Goal: Task Accomplishment & Management: Use online tool/utility

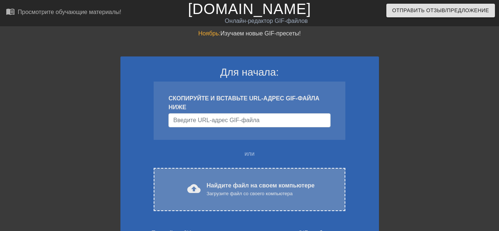
click at [222, 185] on font "Найдите файл на своем компьютере" at bounding box center [260, 185] width 108 height 6
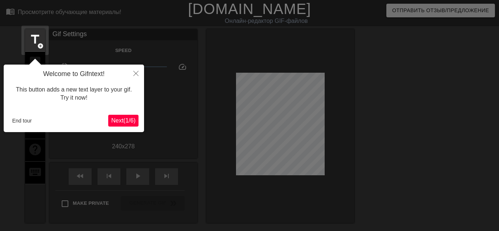
scroll to position [18, 0]
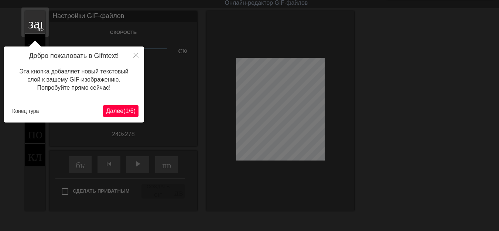
click at [125, 109] on font "1" at bounding box center [126, 111] width 3 height 6
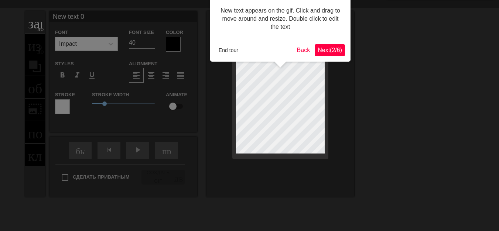
scroll to position [0, 0]
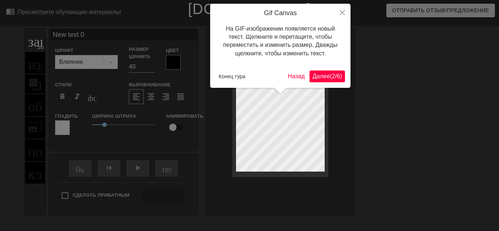
click at [320, 79] on font "Далее" at bounding box center [320, 76] width 17 height 6
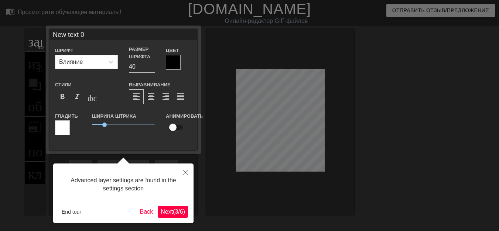
scroll to position [18, 0]
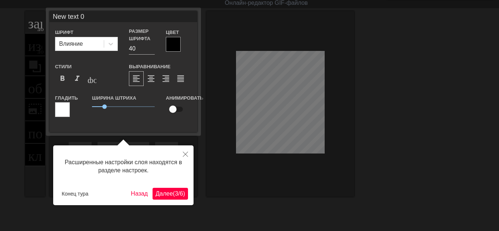
click at [173, 196] on font "(" at bounding box center [174, 194] width 2 height 6
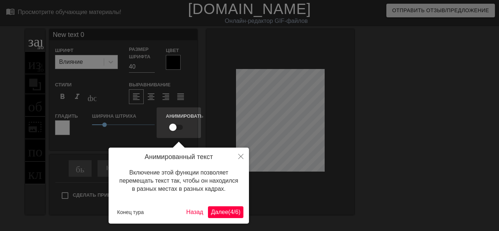
click at [212, 207] on button "Далее ( 4 / 6 )" at bounding box center [225, 212] width 35 height 12
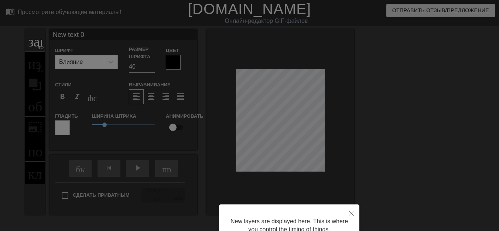
scroll to position [70, 0]
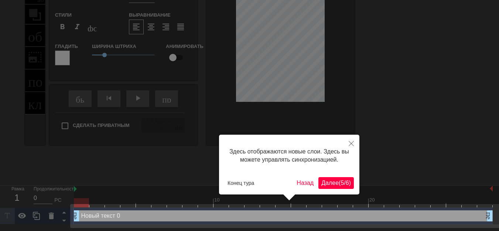
click at [329, 186] on font "Далее" at bounding box center [329, 183] width 17 height 6
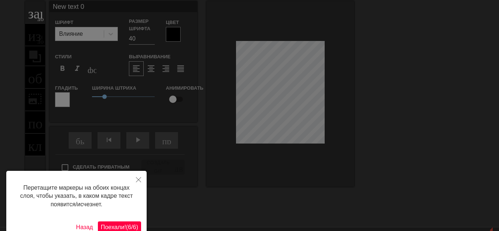
scroll to position [0, 0]
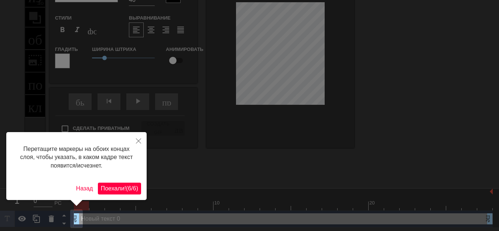
click at [121, 194] on button "Поехали! ( 6 / 6 )" at bounding box center [119, 189] width 43 height 12
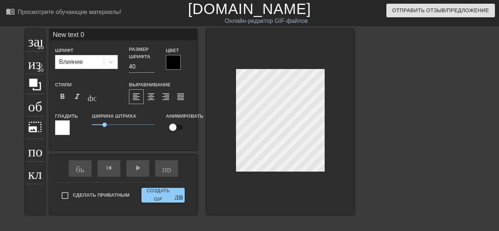
scroll to position [1, 1]
type input "New text"
type textarea "New text"
type input "New text"
type textarea "New text"
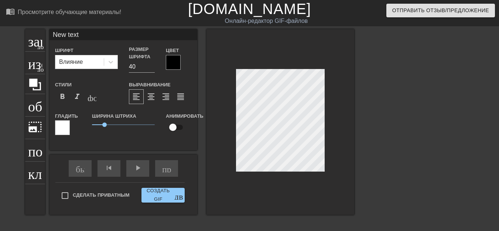
type input "New tex"
type textarea "New tex"
type input "New te"
type textarea "New te"
type input "New t"
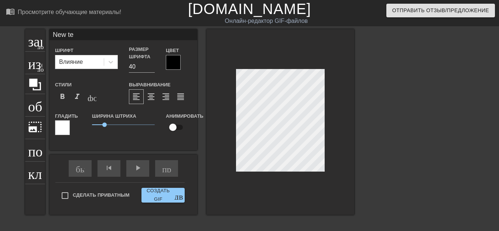
type textarea "New t"
type input "New"
type textarea "New"
type input "New"
type textarea "New"
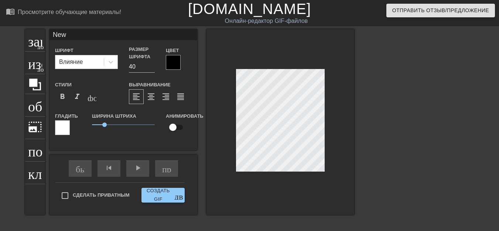
type input "Ne"
type textarea "Ne"
type input "N"
type textarea "N"
type input "H"
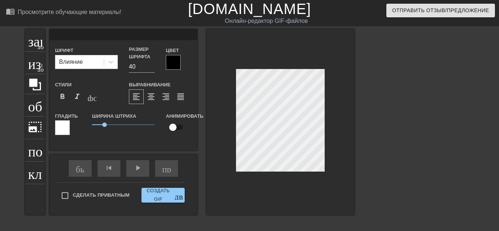
type textarea "H"
type input "H."
type textarea "H."
type input "H.H"
type textarea "H.H"
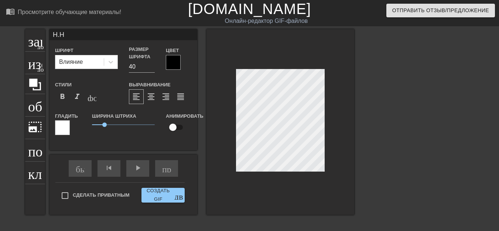
type input "H.HB"
type textarea "H.HB"
type input "H.HBR"
type textarea "H.HBR"
type input "H.HBR"
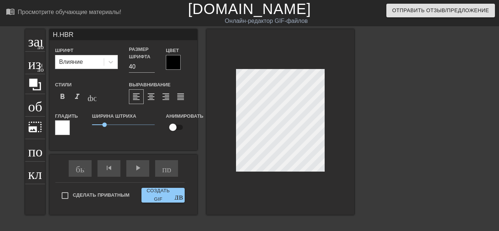
type textarea "H.HBR"
type input "H.HBR"
type textarea "H.HBR"
type input "H.HB"
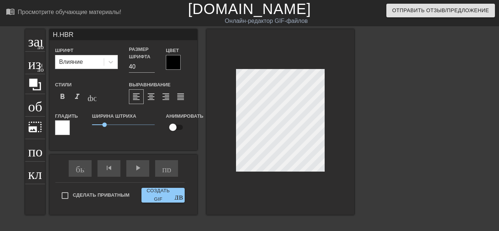
type textarea "H.HB"
type input "H.H"
type textarea "H.H"
type input "H."
type textarea "H."
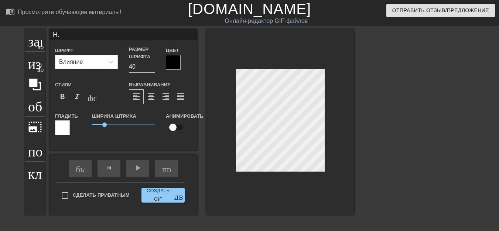
type input "H"
type textarea "H"
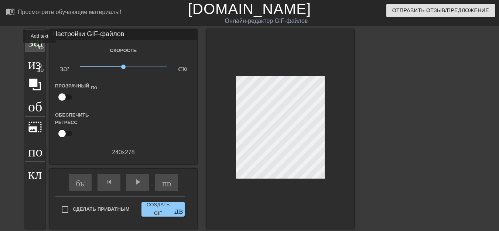
click at [40, 48] on font "добавить_круг" at bounding box center [58, 46] width 42 height 6
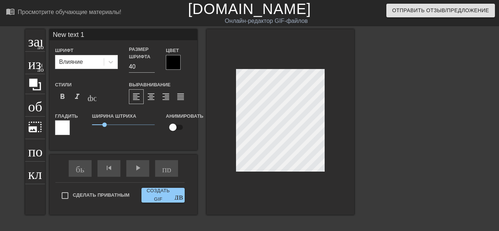
scroll to position [1, 1]
type input "New text"
type textarea "New text"
type input "New text"
type textarea "New text"
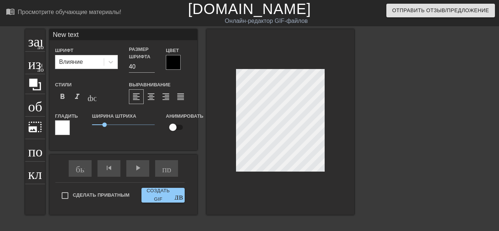
type input "New tex"
type textarea "New tex"
type input "New te"
type textarea "New te"
type input "New t"
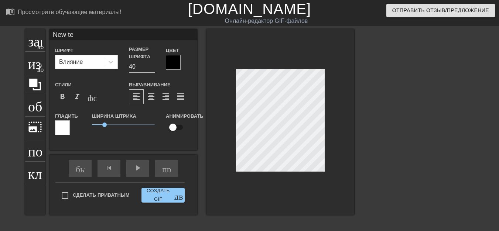
type textarea "New t"
type input "New"
type textarea "New"
type input "New"
type textarea "New"
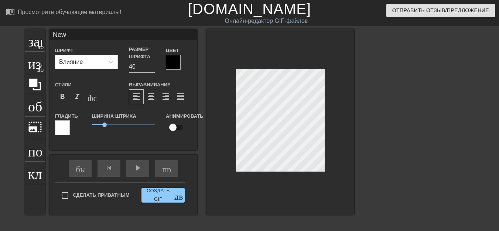
type input "Ne"
type textarea "Ne"
type input "N"
type textarea "N"
type input "P"
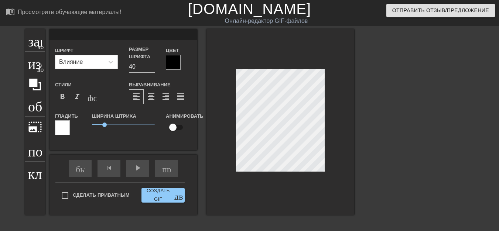
type textarea "P"
type input "PP"
type textarea "PP"
type input "PPK"
type textarea "PPK"
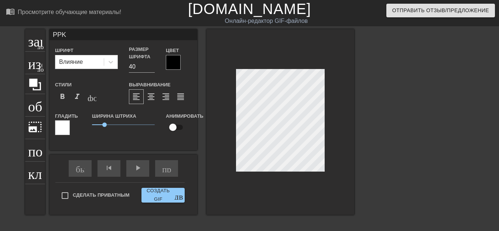
type input "PЮPK"
type textarea "PЮPK"
type input "PЮPИK"
type textarea "PЮPИK"
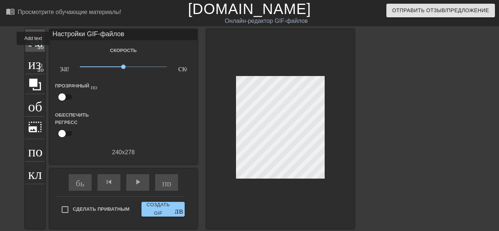
click at [34, 50] on div "заголовок добавить_круг" at bounding box center [35, 40] width 20 height 23
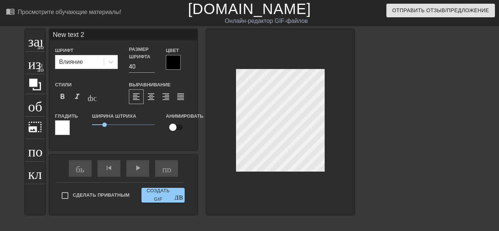
click at [364, 123] on div "заголовок добавить_круг изображение добавить_круг обрезать photo_size_select_la…" at bounding box center [249, 140] width 499 height 222
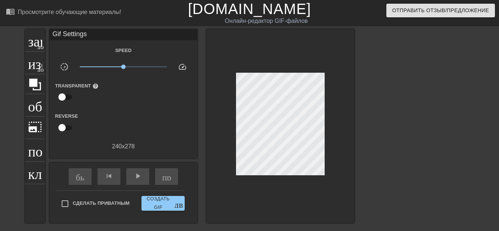
drag, startPoint x: 411, startPoint y: 122, endPoint x: 396, endPoint y: 116, distance: 16.1
click at [412, 122] on div at bounding box center [418, 140] width 111 height 222
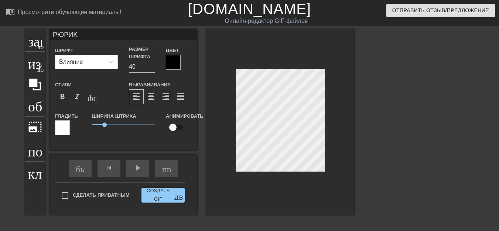
type input "PЮPИK"
type textarea "PЮPИK"
type input "PЮPИK Г"
type textarea "PЮPИK Г"
type input "PЮPИK ГО"
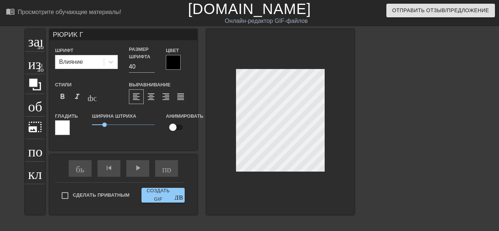
type textarea "PЮPИK ГО"
type input "PЮPИK ГОЛ"
type textarea "PЮPИK ГОЛ"
type input "PЮPИK ГОЛО"
type textarea "PЮPИK ГОЛО"
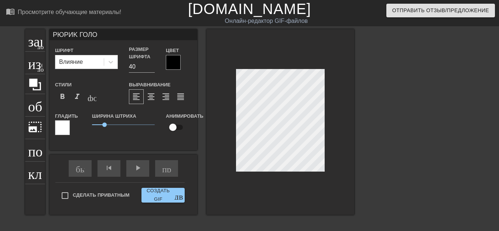
type input "PЮPИK ГОЛОС"
type textarea "PЮPИK ГОЛОС"
type input "PЮPИK- ГОЛОС"
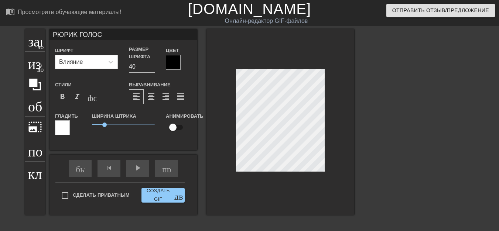
type textarea "PЮPИK- ГОЛОС"
type input "PЮPИK-- ГОЛОС"
type textarea "PЮPИK-- ГОЛОС"
type input "PЮPИK--- ГОЛОС"
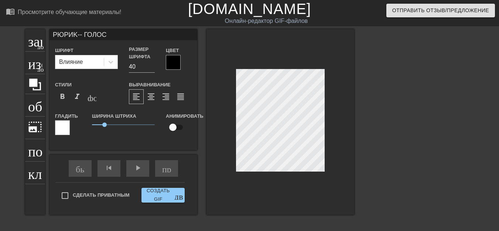
type textarea "PЮPИK--- ГОЛОС"
click at [62, 96] on font "format_bold" at bounding box center [62, 96] width 9 height 9
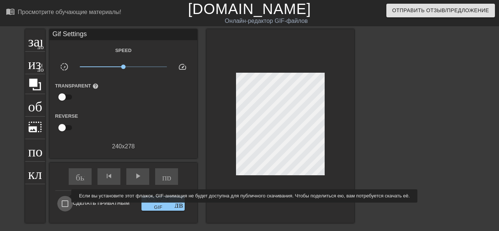
click at [66, 196] on input "Сделать приватным" at bounding box center [65, 204] width 16 height 16
checkbox input "true"
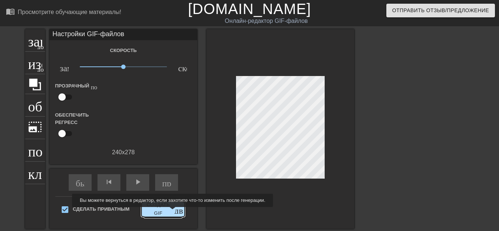
click at [171, 212] on font "Создать GIF" at bounding box center [158, 209] width 28 height 17
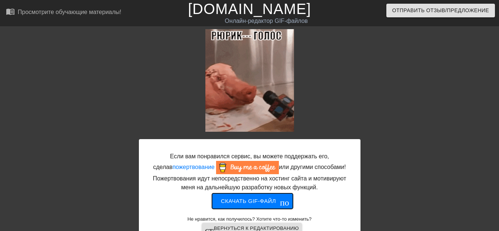
click at [255, 204] on font "Скачать gif-файл" at bounding box center [248, 201] width 55 height 10
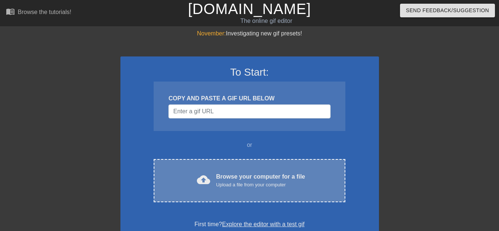
click at [204, 182] on span "cloud_upload" at bounding box center [203, 179] width 13 height 13
click at [209, 179] on span "cloud_upload" at bounding box center [203, 179] width 13 height 13
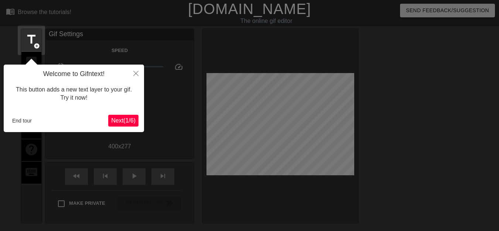
scroll to position [18, 0]
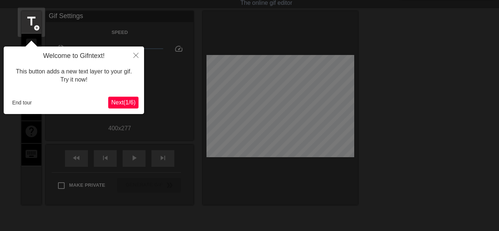
click at [116, 105] on span "Next ( 1 / 6 )" at bounding box center [123, 102] width 24 height 6
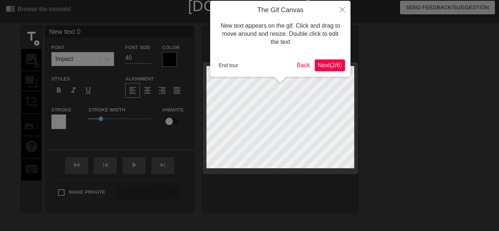
scroll to position [0, 0]
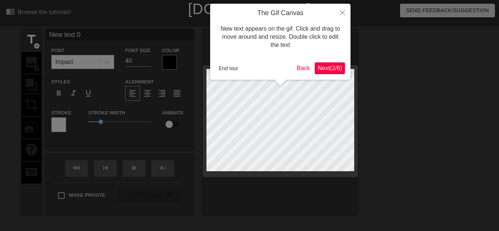
click at [331, 72] on button "Next ( 2 / 6 )" at bounding box center [330, 68] width 30 height 12
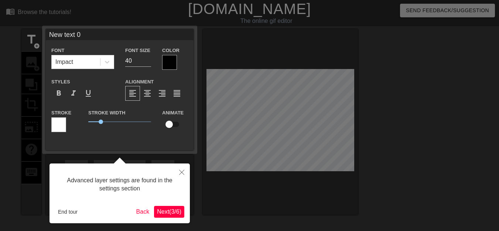
scroll to position [18, 0]
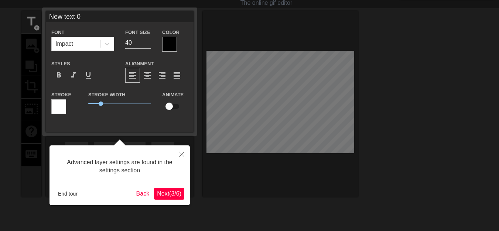
click at [174, 192] on span "Next ( 3 / 6 )" at bounding box center [169, 194] width 24 height 6
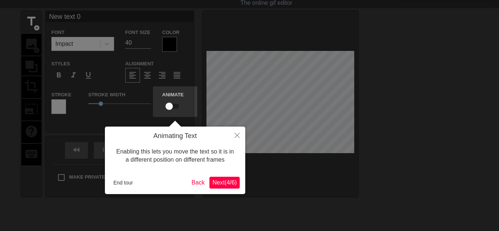
scroll to position [0, 0]
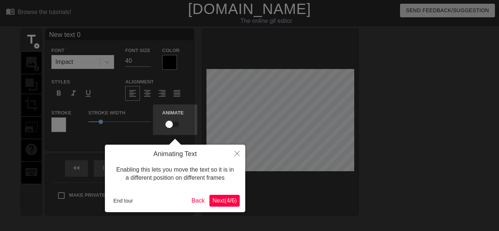
click at [223, 199] on span "Next ( 4 / 6 )" at bounding box center [224, 201] width 24 height 6
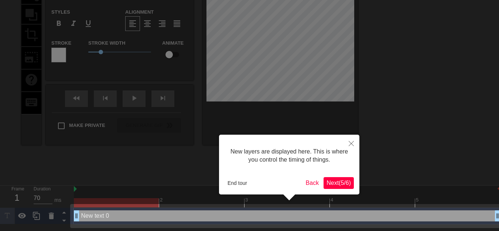
click at [330, 184] on span "Next ( 5 / 6 )" at bounding box center [338, 183] width 24 height 6
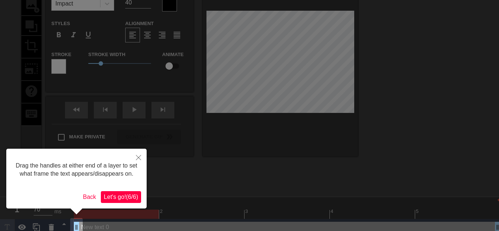
scroll to position [0, 0]
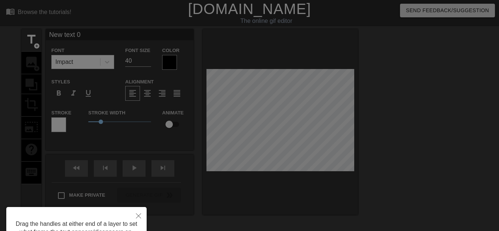
click at [287, 123] on div at bounding box center [249, 149] width 499 height 298
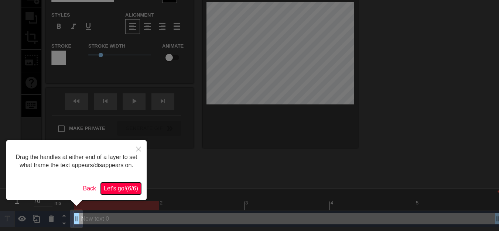
click at [134, 189] on span "Let's go! ( 6 / 6 )" at bounding box center [121, 188] width 34 height 6
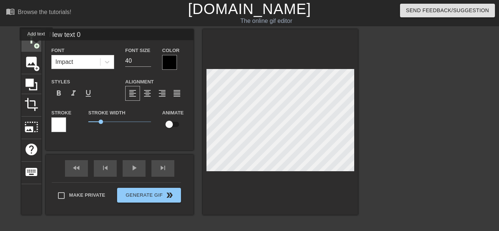
click at [36, 46] on span "add_circle" at bounding box center [37, 46] width 6 height 6
type input "New text"
type textarea "New text"
type input "New text"
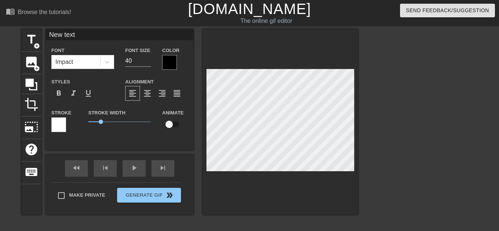
type textarea "New text"
type input "New tex"
type textarea "New tex"
type input "New te"
type textarea "New te"
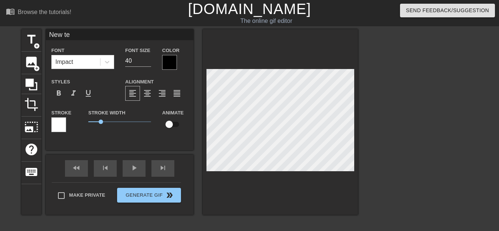
type input "New t"
type textarea "New t"
type input "New"
type textarea "New"
type input "New"
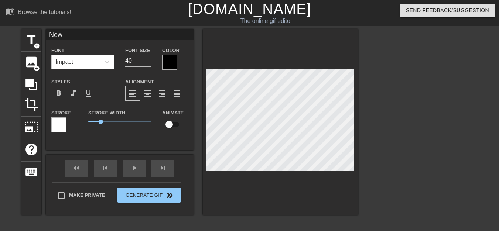
type textarea "New"
type input "Ne"
type textarea "Ne"
type input "N"
type textarea "N"
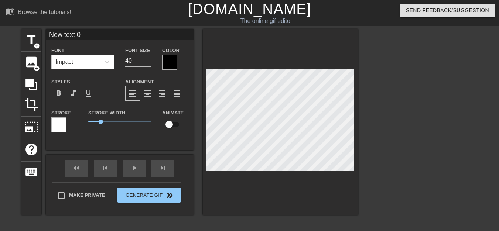
scroll to position [1, 1]
type input "New text"
type textarea "New text"
type input "New text"
type textarea "New text"
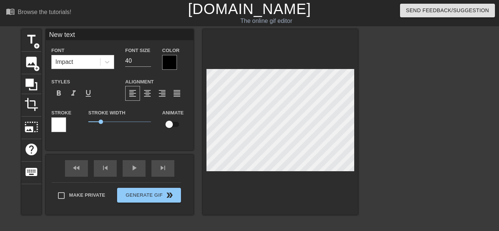
type input "New tex"
type textarea "New tex"
type input "New te"
type textarea "New te"
type input "New t"
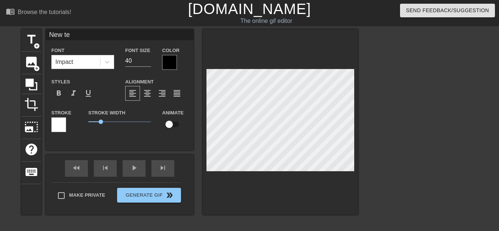
type textarea "New t"
type input "New"
type textarea "New"
type input "New"
type textarea "New"
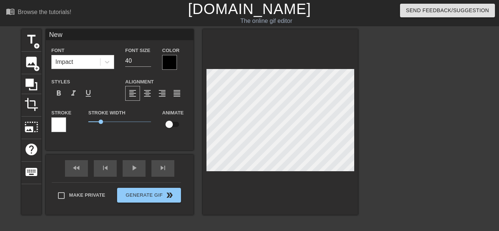
type input "Ne"
type textarea "Ne"
type input "N"
type textarea "N"
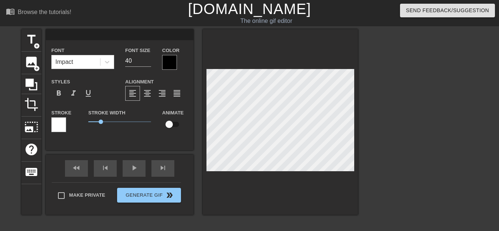
type input "P"
type textarea "P"
type input "PP"
type textarea "PP"
type input "PPK"
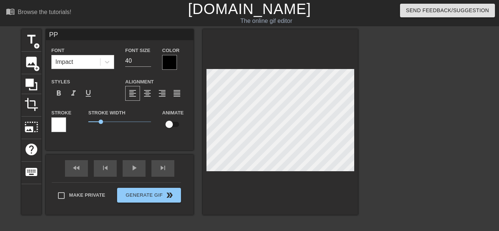
type textarea "PPK"
type input "PPK0"
type textarea "PPK0"
type input "PPK0B"
type textarea "PPK0B"
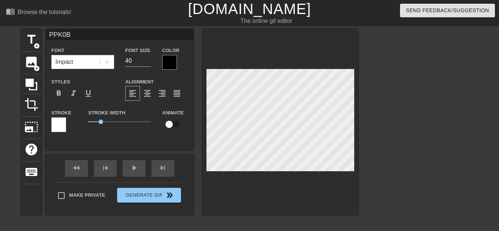
type input "PЮPK0B"
type textarea "PЮPK0B"
type input "PЮPИK0B"
type textarea "PЮPИK0B"
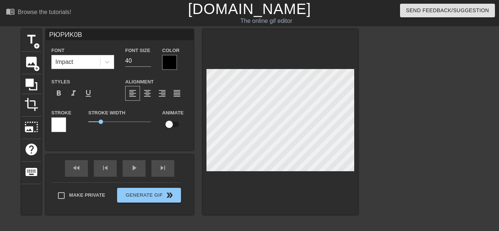
scroll to position [1, 2]
type input "PЮPИK0BИ"
type textarea "PЮPИK0BИ"
type input "PЮPИK0BИЧ"
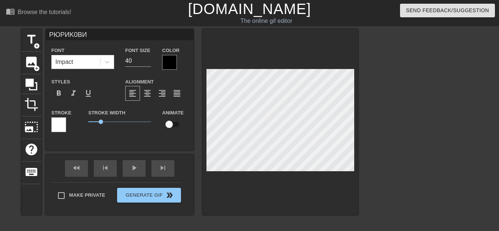
type textarea "PЮPИK0BИЧ"
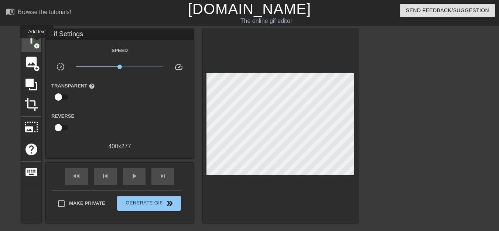
click at [37, 44] on span "add_circle" at bounding box center [37, 46] width 6 height 6
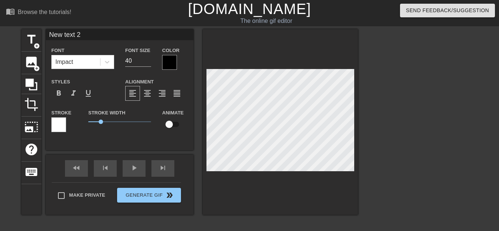
scroll to position [1, 1]
type input "New text"
type textarea "New text"
type input "New text"
type textarea "New text"
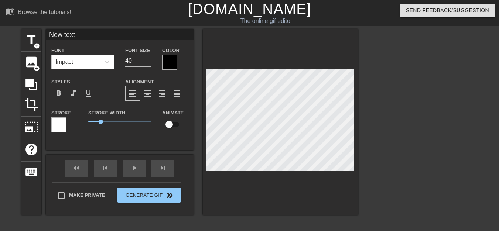
type input "New tex"
type textarea "New tex"
type input "New te"
type textarea "New te"
type input "New t"
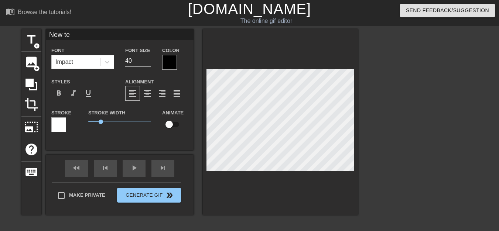
type textarea "New t"
type input "New"
type textarea "New"
type input "New"
type textarea "New"
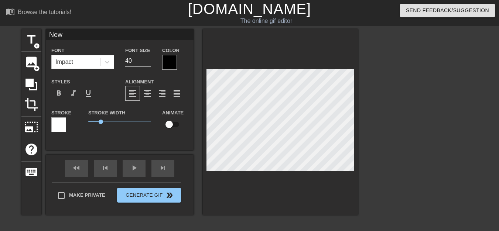
type input "Ne"
type textarea "Ne"
type input "N"
type textarea "N"
type input "Н"
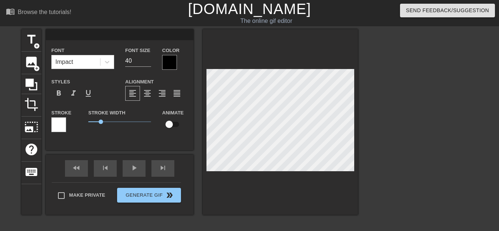
type textarea "Н"
type input "НЕ"
type textarea "НЕ"
type input "НЕ"
type textarea "НЕ"
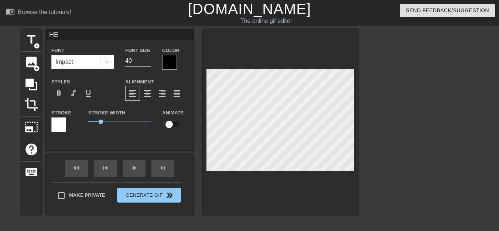
type input "НЕ С"
type textarea "НЕ С"
type input "НЕ СП"
type textarea "НЕ СП"
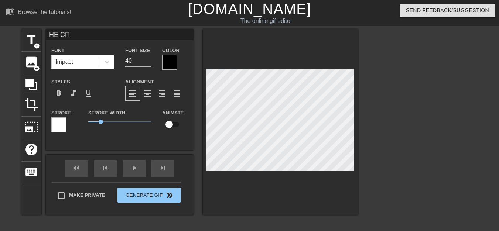
type input "НЕ СПТ"
type textarea "НЕ СПТ"
type input "НЕ СП"
type textarea "НЕ СП"
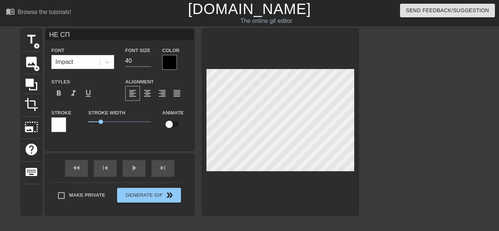
type input "НЕ СПВ"
type textarea "НЕ СПВ"
type input "НЕ СП"
type textarea "НЕ СП"
type input "НЕ СПА"
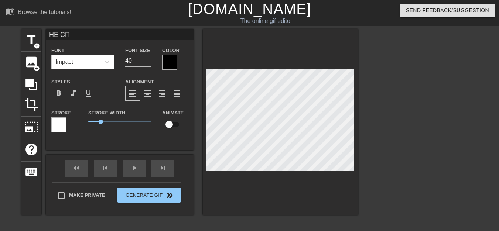
type textarea "НЕ СПА"
type input "НЕ СПАТ"
type textarea "НЕ СПАТ"
type input "НЕ СПАТЬ"
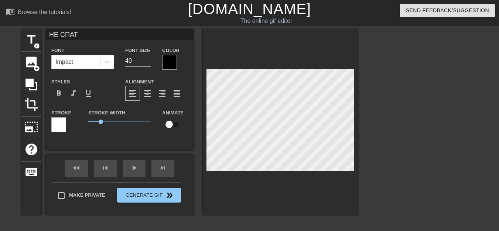
type textarea "НЕ СПАТЬ"
type input "НЕ СПАТЬ"
type textarea "НЕ СПАТЬ"
type input "НЕ СПАТЬ Р"
type textarea "НЕ СПАТЬ Р"
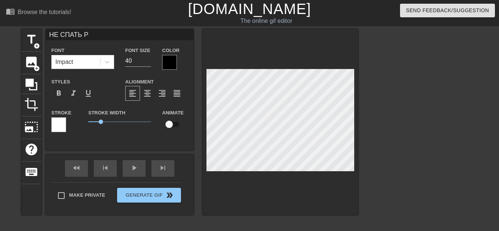
type input "НЕ СПАТЬ РА"
type textarea "НЕ СПАТЬ РА"
type input "НЕ СПАТЬ РАБ"
type textarea "НЕ СПАТЬ РАБ"
type input "НЕ СПАТЬ РАБО"
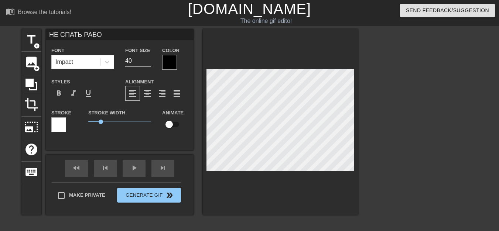
type textarea "НЕ СПАТЬ РАБО"
type input "НЕ СПАТЬ РАБОТ"
type textarea "НЕ СПАТЬ РАБОТ"
type input "НЕ СПАТЬ РАБОТА"
type textarea "НЕ СПАТЬ РАБОТА"
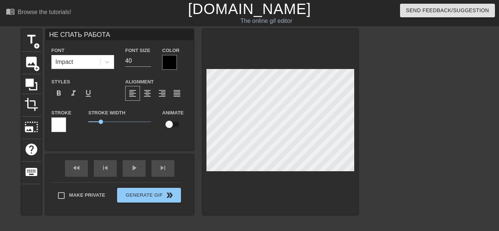
type input "НЕ СПАТЬ РАБОТАТ"
type textarea "НЕ СПАТЬ РАБОТАТ"
type input "НЕ СПАТЬ РАБОТАТЬ"
type textarea "НЕ СПАТЬ РАБОТАТЬ"
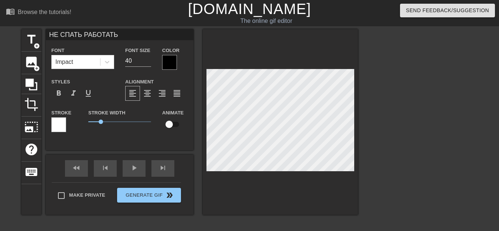
type input "НЕ СПАТЬ РАБОТАТЬ!"
type textarea "НЕ СПАТЬ РАБОТАТЬ!"
type input "НЕ СПАТЬ РАБОТАТЬ!!"
type textarea "НЕ СПАТЬ РАБОТАТЬ!!"
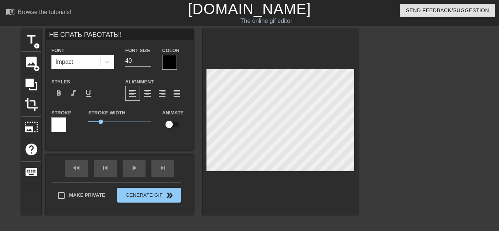
type input "НЕ СПАТЬ РАБОТАТЬ!!!"
type textarea "НЕ СПАТЬ РАБОТАТЬ!!!"
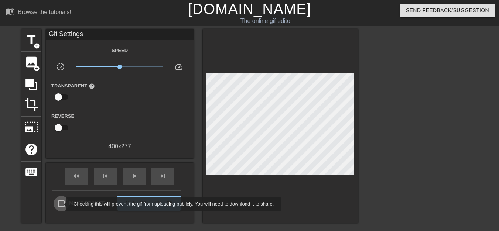
click at [61, 204] on input "Make Private" at bounding box center [62, 204] width 16 height 16
checkbox input "true"
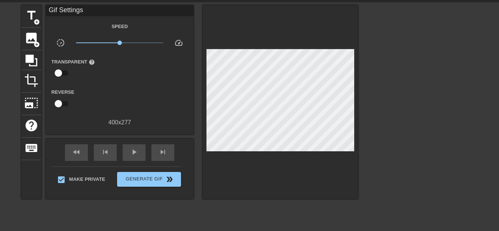
scroll to position [37, 0]
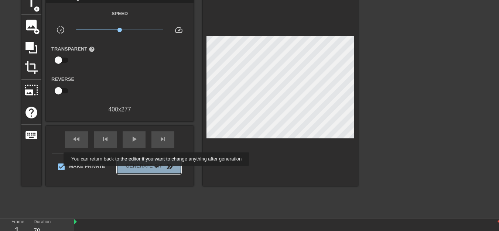
click at [157, 171] on button "Generate Gif double_arrow" at bounding box center [149, 166] width 64 height 15
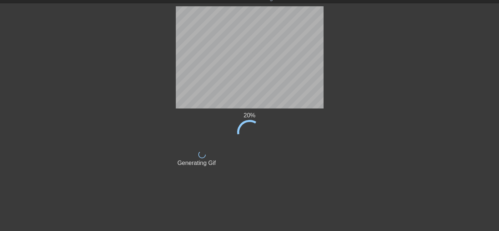
scroll to position [23, 0]
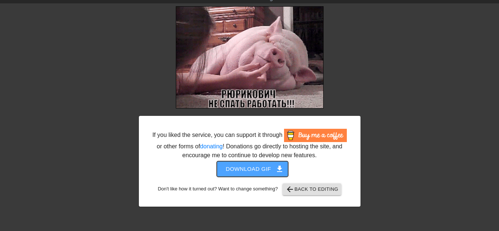
click at [277, 167] on span "get_app" at bounding box center [279, 169] width 9 height 9
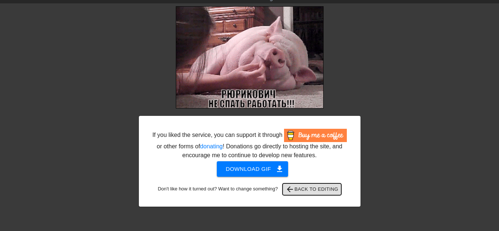
click at [308, 191] on span "arrow_back Back to Editing" at bounding box center [311, 189] width 53 height 9
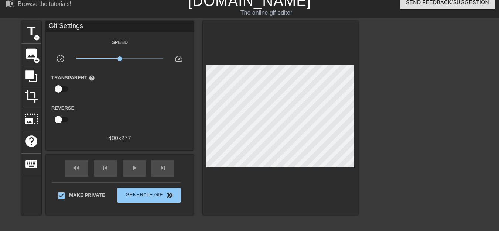
scroll to position [0, 0]
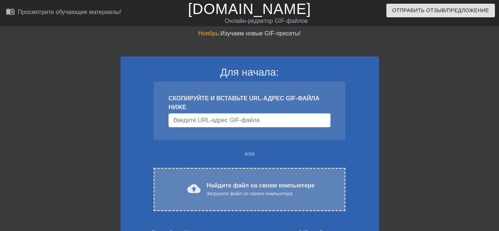
click at [206, 182] on div "cloud_upload Найдите файл на своем компьютере Загрузите файл со своего компьюте…" at bounding box center [249, 189] width 160 height 17
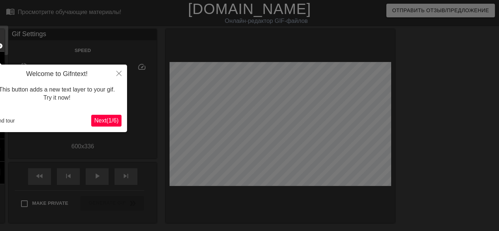
scroll to position [18, 0]
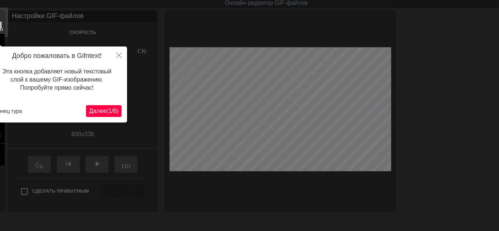
click at [108, 112] on font "1" at bounding box center [109, 111] width 3 height 6
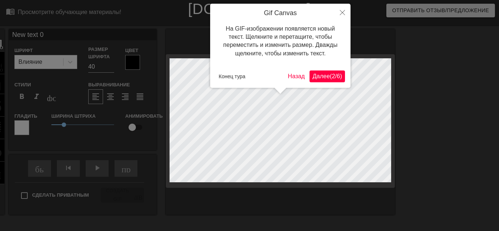
click at [319, 77] on font "Далее" at bounding box center [320, 76] width 17 height 6
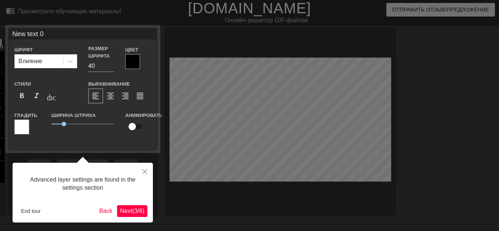
scroll to position [18, 0]
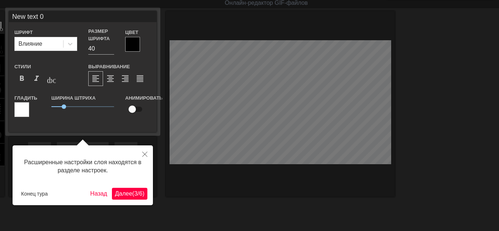
click at [138, 192] on span "Далее ( 3 / 6 )" at bounding box center [130, 194] width 30 height 6
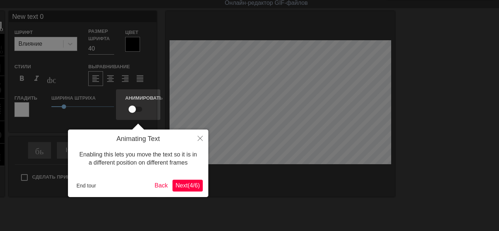
scroll to position [0, 0]
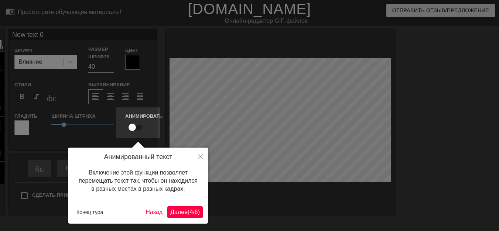
click at [171, 214] on font "Далее" at bounding box center [178, 212] width 17 height 6
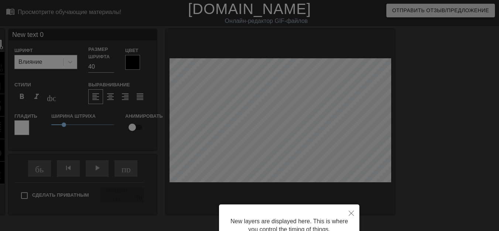
scroll to position [70, 0]
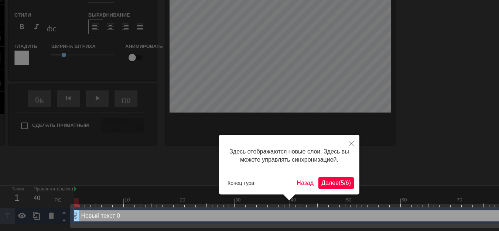
click at [339, 184] on font "(" at bounding box center [340, 183] width 2 height 6
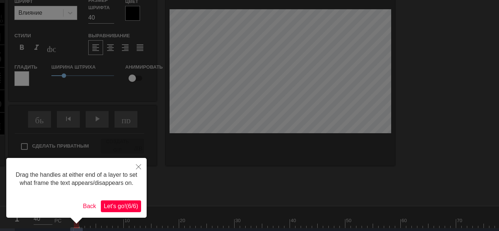
scroll to position [0, 0]
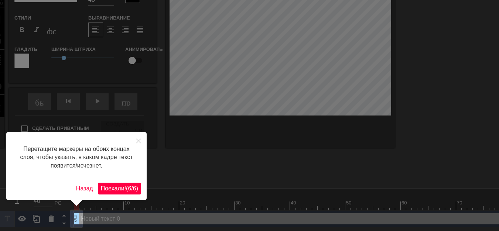
click at [133, 191] on font "6" at bounding box center [134, 188] width 3 height 6
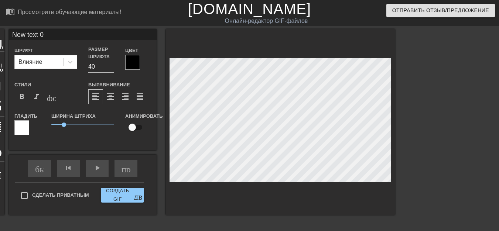
scroll to position [1, 1]
type input "New text"
type textarea "New text"
type input "New text"
type textarea "New tex"
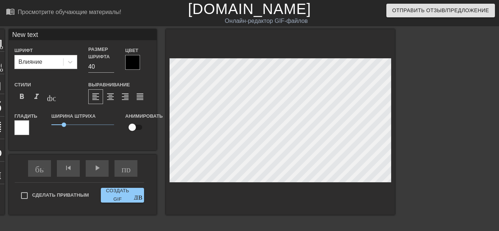
type input "New te"
type textarea "New"
type input "New"
type textarea "Ne"
type input "N"
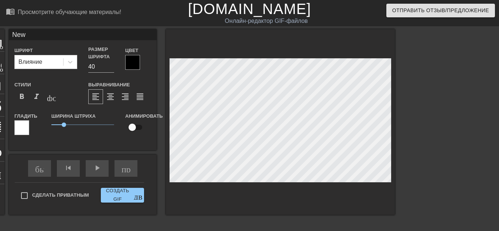
type textarea "N"
type input "Б"
type textarea "Б"
type input "БА"
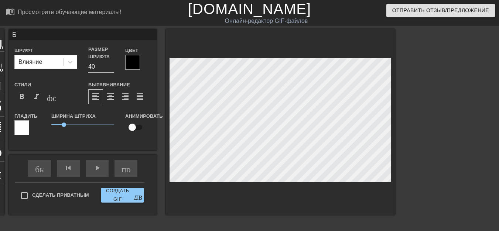
type textarea "БА"
type input "БАН"
type textarea "БАН"
type input "БАНН"
type textarea "БАНН"
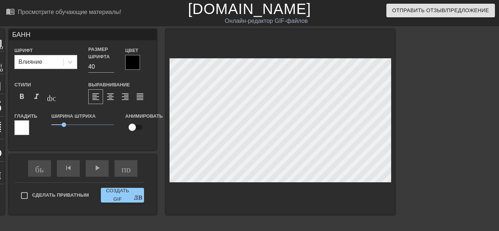
type input "БАННЫ"
type textarea "БАННЫ"
type input "БАННЫЕ"
type textarea "БАННЫЕ"
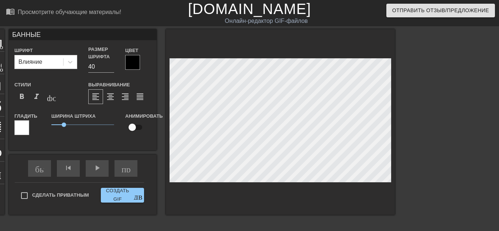
type input "БАННЫЕ"
type textarea "БАННЫЕ"
type input "БАННЫЕ П"
type textarea "БАННЫЕ П"
type input "БАННЫЕ ПР"
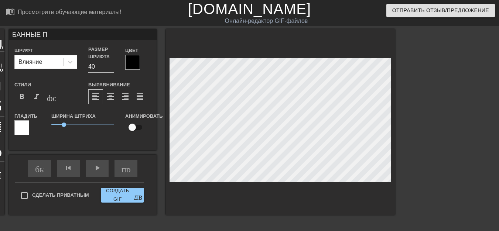
type textarea "БАННЫЕ ПР"
type input "БАННЫЕ ПРО"
type textarea "БАННЫЕ ПРО"
type input "БАННЫЕ ПРОЦ"
type textarea "БАННЫЕ ПРОЦ"
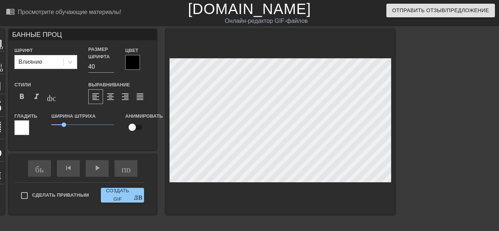
scroll to position [1, 3]
type input "БАННЫЕ ПРОЦЕ"
type textarea "БАННЫЕ ПРОЦЕ"
type input "БАННЫЕ ПРОЦЕД"
type textarea "БАННЫЕ ПРОЦЕД"
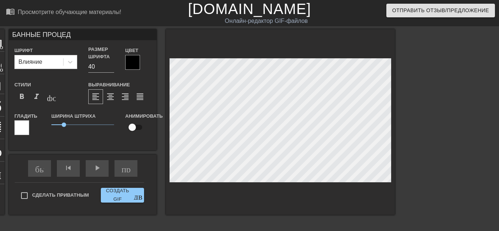
type input "БАННЫЕ ПРОЦЕДУ"
type textarea "БАННЫЕ ПРОЦЕДУ"
type input "БАННЫЕ ПРОЦЕДУР"
type textarea "БАННЫЕ ПРОЦЕДУР"
type input "БАННЫЕ ПРОЦЕДУРК"
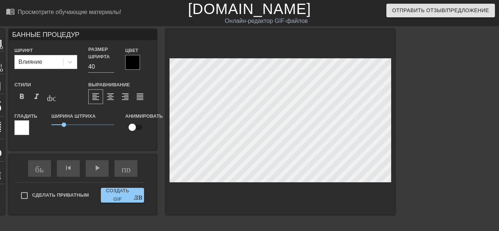
type textarea "БАННЫЕ ПРОЦЕДУРК"
type input "БАННЫЕ ПРОЦЕДУР"
type textarea "БАННЫЕ ПРОЦЕДУР"
type input "БАННЫЕ ПРОЦЕДУРЫ"
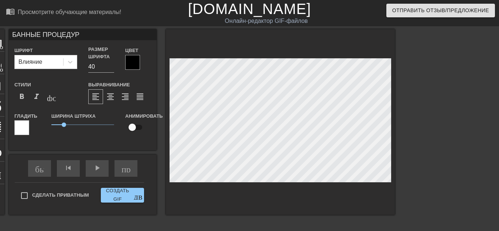
type textarea "БАННЫЕ ПРОЦЕДУРЫ"
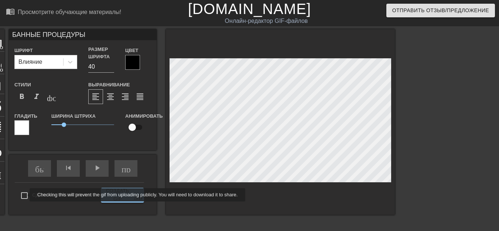
click at [25, 195] on input "Сделать приватным" at bounding box center [25, 196] width 16 height 16
checkbox input "true"
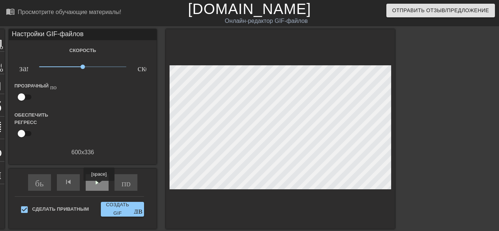
click at [99, 185] on font "play_arrow" at bounding box center [97, 182] width 9 height 9
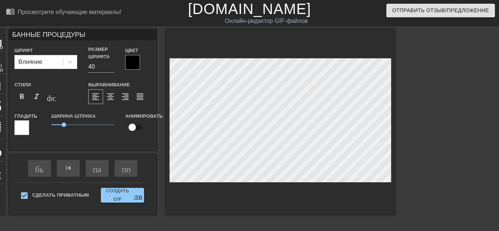
scroll to position [0, 0]
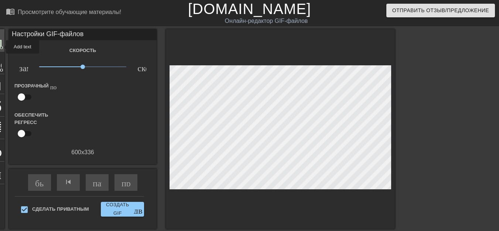
click at [1, 47] on font "добавить_круг" at bounding box center [18, 46] width 42 height 6
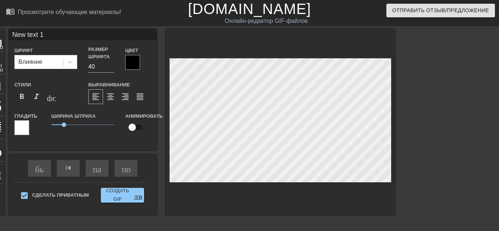
scroll to position [1, 1]
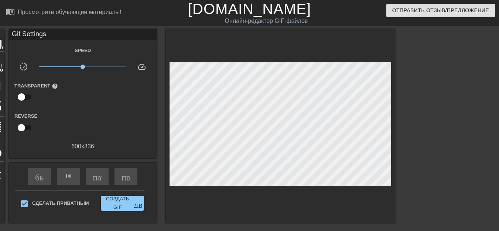
drag, startPoint x: 396, startPoint y: 150, endPoint x: 424, endPoint y: 154, distance: 27.7
click at [424, 154] on div "заголовок добавить_круг изображение добавить_круг обрезать photo_size_select_la…" at bounding box center [249, 140] width 499 height 222
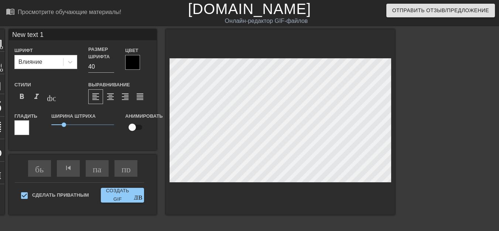
click at [417, 158] on div "заголовок добавить_круг изображение добавить_круг обрезать photo_size_select_la…" at bounding box center [249, 140] width 499 height 222
click at [2, 46] on font "добавить_круг" at bounding box center [18, 46] width 42 height 6
type input "30"
type input "New text 2"
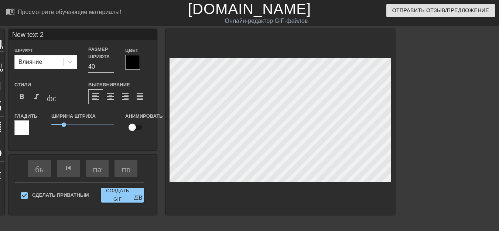
type input "30"
type input "Newtext 2"
type textarea "Newtext 2"
type input "30"
type input "Netext 2"
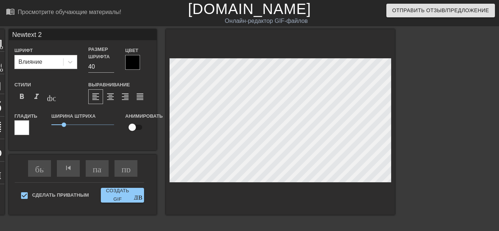
type textarea "Netext 2"
type input "30"
type input "Ntext 2"
type textarea "Ntext 2"
type input "text 2"
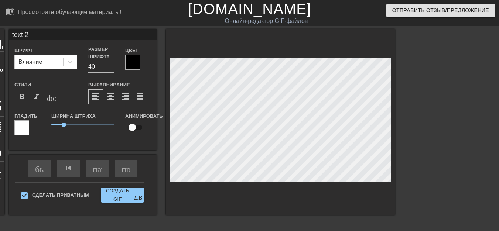
type textarea "text 2"
type input "40"
type input "Аtext 2"
type textarea "Аtext 2"
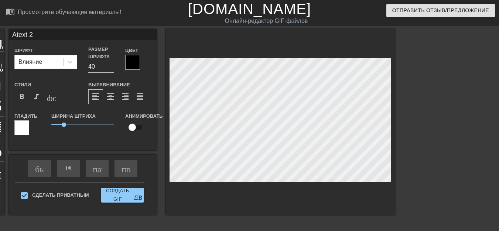
scroll to position [1, 1]
type input "30"
type input "АХtext 2"
type textarea "АХtext 2"
type input "30"
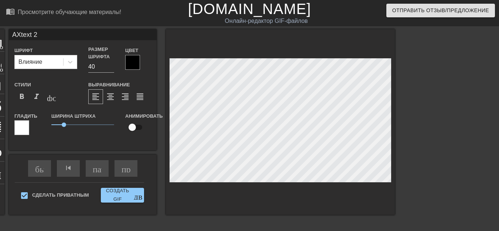
type input "АХАtext 2"
type textarea "АХАtext 2"
type input "30"
type input "АХААtext 2"
type textarea "АХАААtext 2"
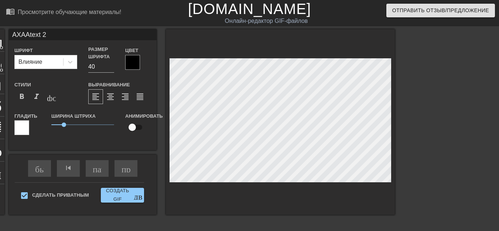
scroll to position [1, 1]
type input "40"
type input "АХАААtext 2"
click at [424, 151] on div "заголовок добавить_круг изображение добавить_круг обрезать photo_size_select_la…" at bounding box center [249, 140] width 499 height 222
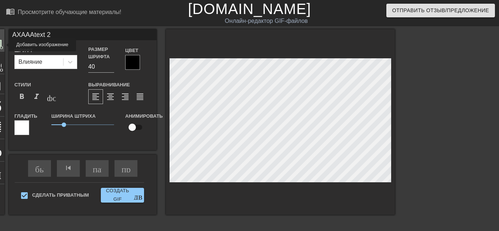
type input "30"
type input "New text 3"
click at [427, 134] on div "заголовок добавить_круг изображение добавить_круг обрезать photo_size_select_la…" at bounding box center [249, 140] width 499 height 222
click at [0, 45] on font "добавить_круг" at bounding box center [18, 46] width 42 height 6
type input "30"
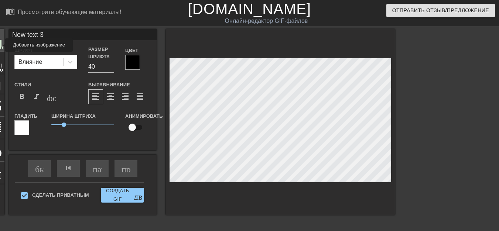
type input "New text 4"
type input "40"
type input "New text"
type textarea "New text"
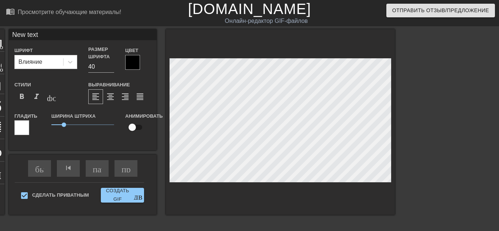
type input "40"
type input "New text"
type textarea "New te"
type input "New t"
type textarea "Ne"
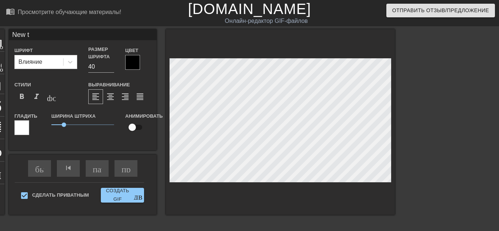
type input "30"
type input "N"
type textarea "N"
type input "40"
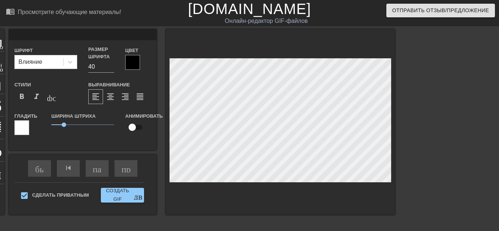
type input "40"
type input "У"
type textarea "У"
type input "30"
type input "У"
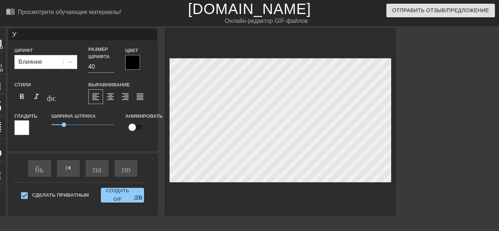
type textarea "У"
type input "30"
type input "У У"
type textarea "У У"
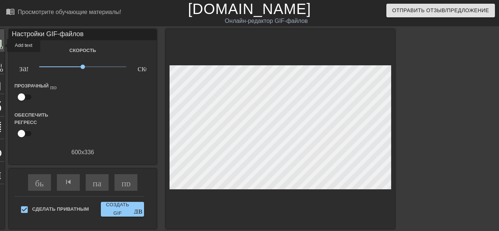
click at [2, 45] on font "добавить_круг" at bounding box center [18, 46] width 42 height 6
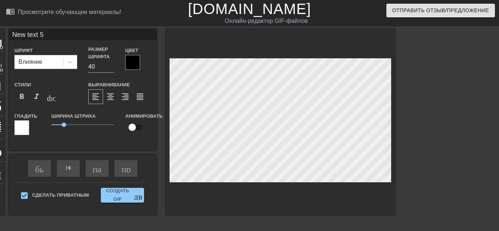
scroll to position [1, 1]
type input "40"
type input "New text"
type textarea "New text"
type input "40"
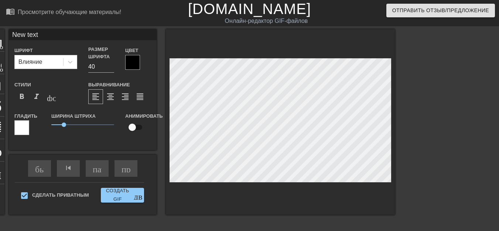
type input "New text"
type textarea "New te"
type input "30"
type input "New t"
type textarea "New"
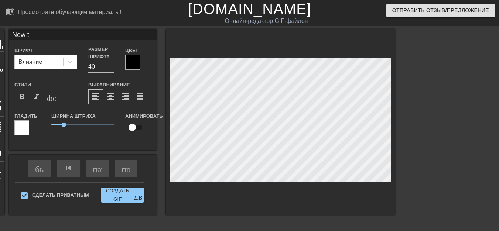
type input "Ne"
type textarea "N"
type input "30"
type input "У"
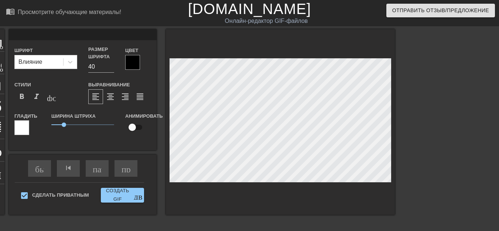
type textarea "У"
type input "40"
type input "У"
type textarea "У"
type input "30"
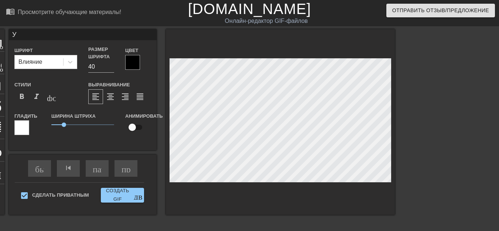
type input "У P"
type textarea "У P"
type input "30"
type input "У PP"
type textarea "У PP"
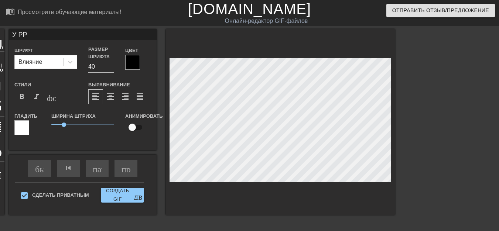
type input "30"
type textarea "У PPK"
type input "У PPK"
type input "30"
type input "У PPK0"
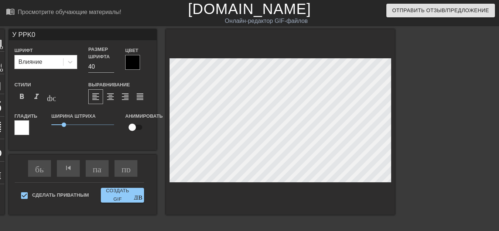
type textarea "У PPK0"
type input "30"
type input "У PPK0B"
type textarea "У PPK0B"
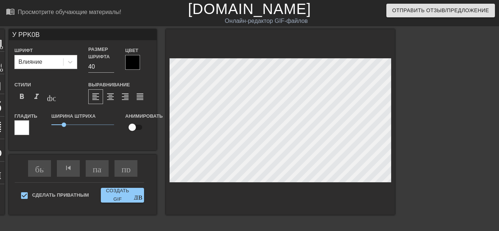
type input "40"
type textarea "У PPK0B"
type input "40"
type input "У P.PK0B"
type textarea "У P.PK0B"
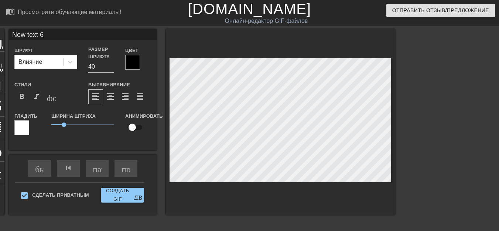
scroll to position [1, 2]
click at [444, 176] on div "заголовок добавить_круг изображение добавить_круг обрезать photo_size_select_la…" at bounding box center [249, 140] width 499 height 222
type input "30"
type input "У P.PK0B"
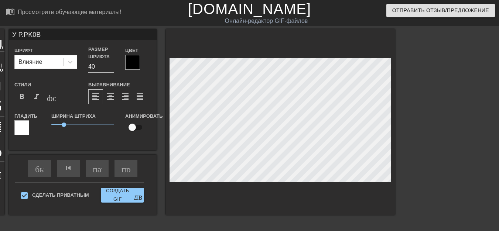
type input "40"
type input "У PPK0B"
type textarea "У PPK0B"
type input "30"
type input "У PЮPK0B"
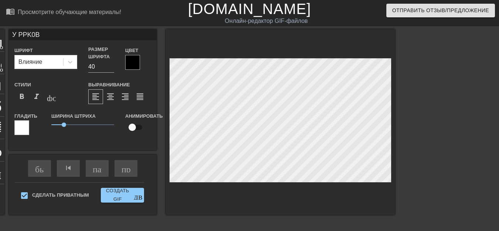
type textarea "У PЮPK0B"
type input "30"
type textarea "У PЮPK0B"
type input "30"
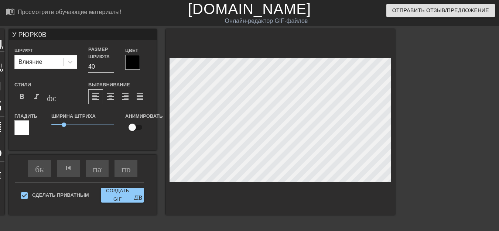
type input "У PЮPИK0B"
type textarea "У PЮPИK0B"
type input "40"
type textarea "У PЮPИK0B"
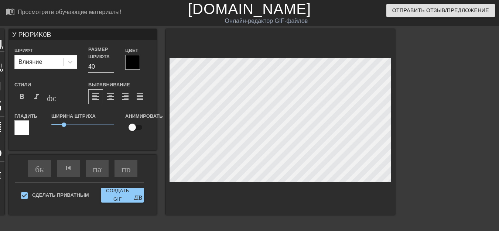
scroll to position [1, 1]
type input "40"
type input "У PЮPИK0BН"
type textarea "У PЮPИK0BН"
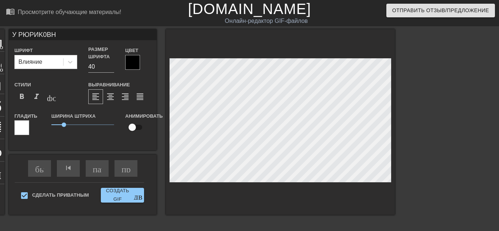
type input "40"
type textarea "У PЮPИK0BНЫ"
type input "30"
type input "У PЮPИK0BНЫ"
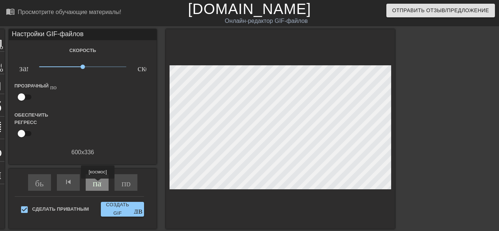
type input "30"
click at [98, 184] on font "пауза" at bounding box center [103, 182] width 20 height 9
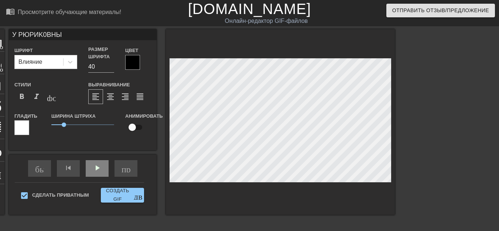
scroll to position [1, 1]
type input "У PЮPИK0BНЫ"
type textarea "У PЮPИK0BНЫ"
type input "У PЮPИK0BНЫ"
type textarea "У PЮPИK0BНЫ"
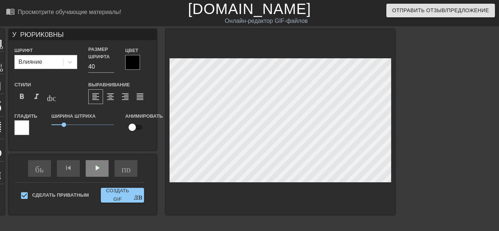
scroll to position [1, 3]
type input "У PЮPИK0BНЫ !"
type textarea "У PЮPИK0BНЫ !"
type input "У PЮPИK0BНЫ !!"
type textarea "У PЮPИK0BНЫ !!"
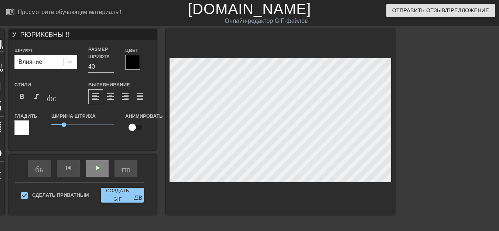
type input "У PЮPИK0BНЫ !!!"
type textarea "У PЮPИK0BНЫ !!!"
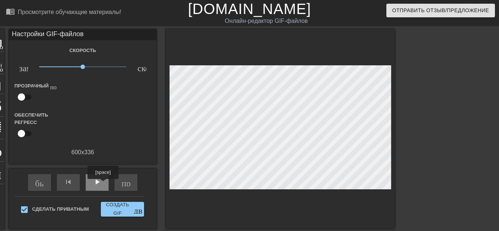
click at [102, 184] on div "play_arrow" at bounding box center [97, 182] width 23 height 17
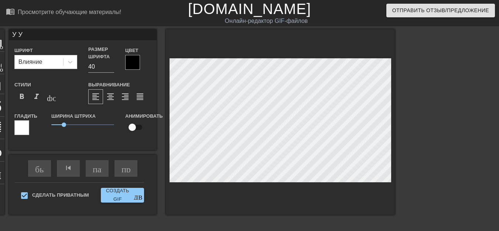
click at [422, 128] on div "заголовок добавить_круг изображение добавить_круг обрезать photo_size_select_la…" at bounding box center [249, 140] width 499 height 222
click at [427, 129] on div at bounding box center [459, 140] width 111 height 222
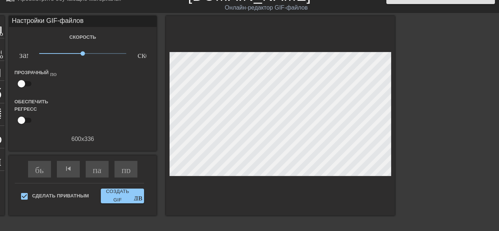
scroll to position [37, 0]
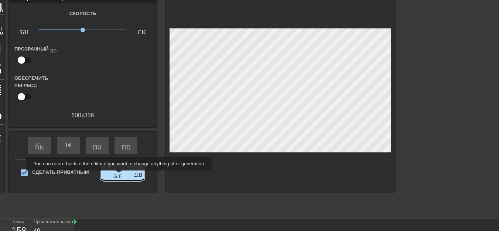
type input "30"
click at [120, 176] on font "Создать GIF" at bounding box center [117, 172] width 23 height 14
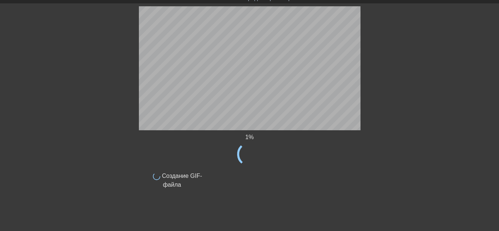
scroll to position [0, 0]
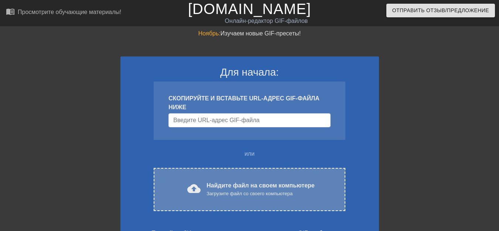
click at [196, 191] on font "cloud_upload" at bounding box center [193, 188] width 13 height 13
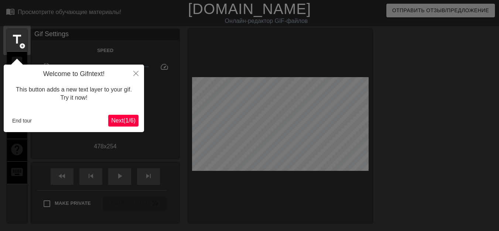
scroll to position [18, 0]
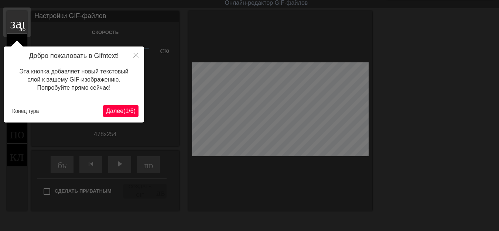
click at [110, 110] on font "Далее" at bounding box center [114, 111] width 17 height 6
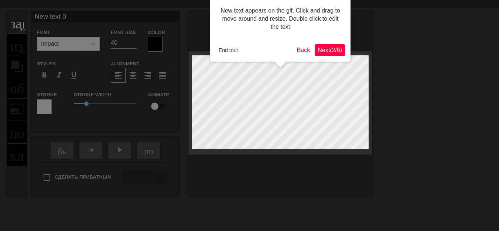
scroll to position [0, 0]
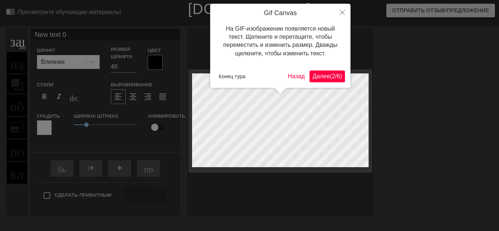
click at [312, 77] on font "Далее" at bounding box center [320, 76] width 17 height 6
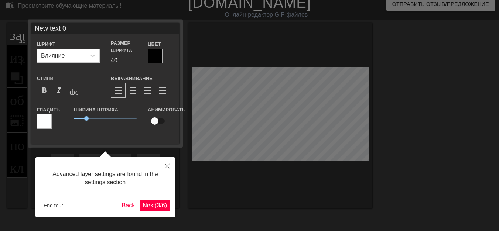
scroll to position [18, 0]
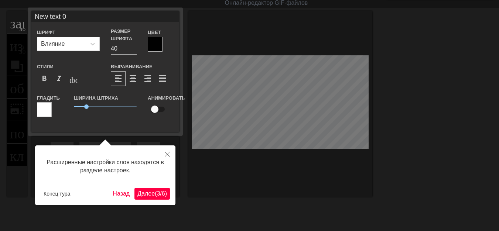
click at [157, 194] on font "3" at bounding box center [158, 194] width 3 height 6
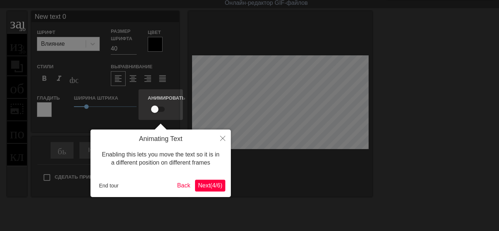
scroll to position [0, 0]
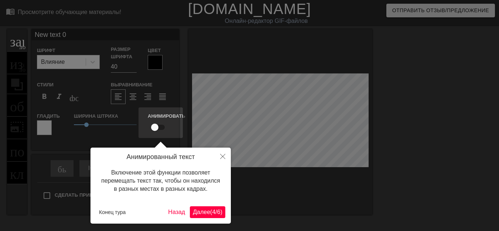
click at [203, 209] on font "Далее" at bounding box center [201, 212] width 17 height 6
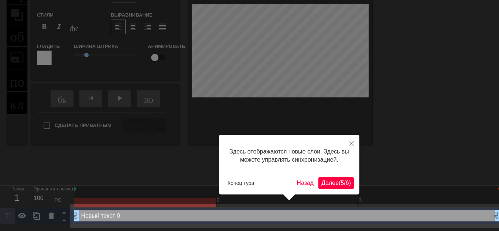
click at [321, 183] on font "Далее" at bounding box center [329, 183] width 17 height 6
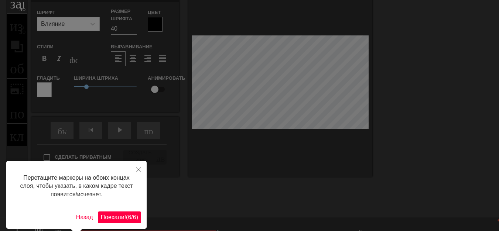
scroll to position [0, 0]
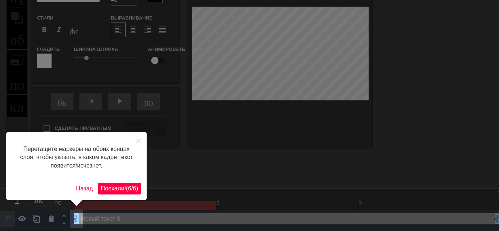
click at [131, 192] on font "/" at bounding box center [131, 188] width 1 height 6
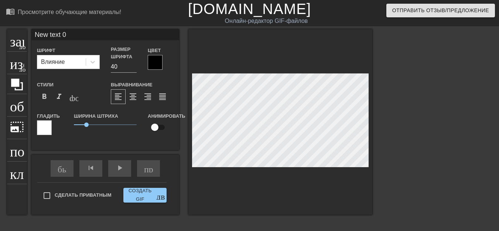
scroll to position [1, 1]
type input "New text"
type textarea "New text"
type input "New text"
type textarea "New text"
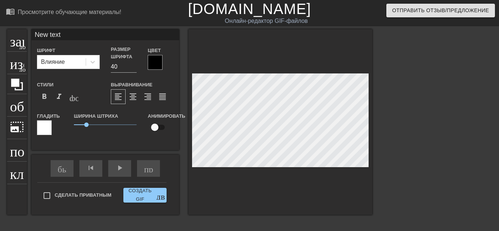
type input "New tex"
type textarea "New tex"
type input "New te"
type textarea "New te"
type input "New t"
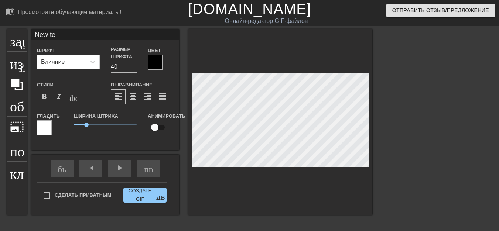
type textarea "New t"
type input "New"
type textarea "New"
type input "New"
type textarea "New"
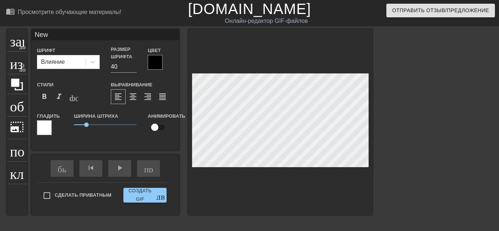
type input "Ne"
type textarea "Ne"
type input "N"
type textarea "N"
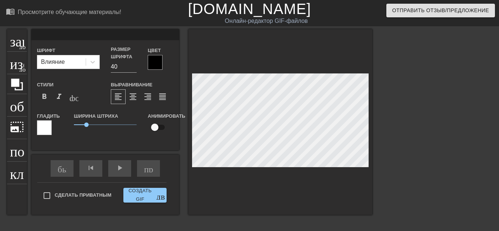
type input "Я"
type textarea "Я"
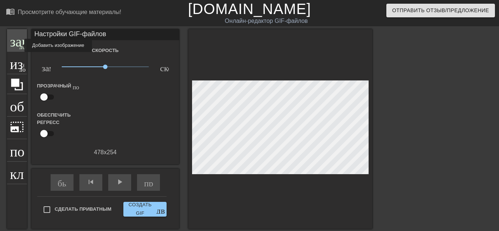
click at [19, 45] on font "добавить_круг" at bounding box center [40, 46] width 42 height 6
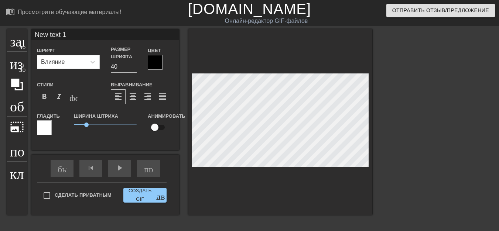
scroll to position [1, 1]
type input "New text"
type textarea "New text"
type input "New text"
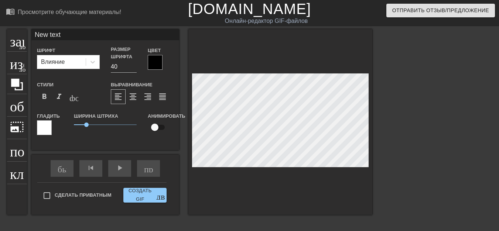
type textarea "New text"
type input "New tex"
type textarea "New tex"
type input "New te"
type textarea "New te"
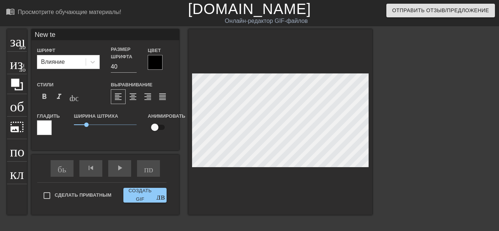
type input "New t"
type textarea "New t"
type input "New"
type textarea "New"
type input "New"
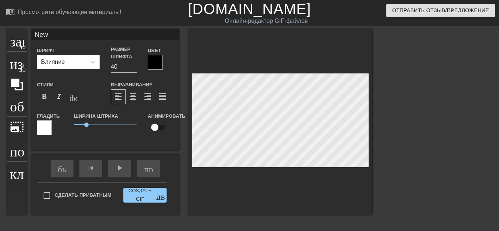
type textarea "New"
type input "Ne"
type textarea "Ne"
type input "N"
type textarea "N"
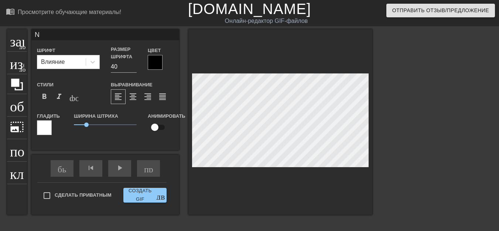
scroll to position [1, 1]
type input "З"
type textarea "З"
type input "Ю"
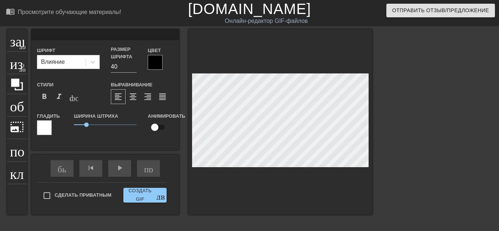
type textarea "Ю"
type input "Ю"
type textarea "Ю"
type input "Ю И"
type textarea "Ю И"
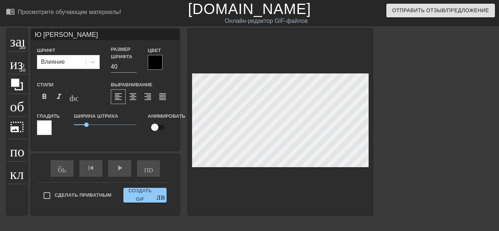
type input "Ю И"
type textarea "Ю И"
type input "Ю И И"
type textarea "Ю И И"
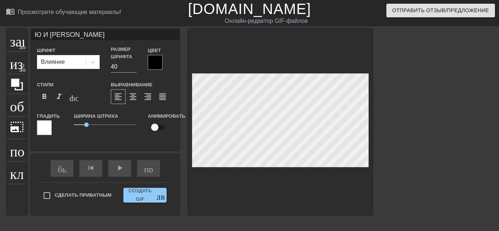
type input "Ю И И"
type textarea "Ю И И"
type input "Ю И И Ч"
type textarea "Ю И И Ч"
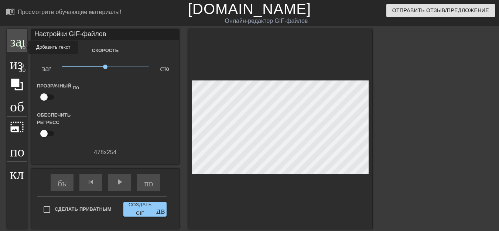
click at [24, 47] on font "добавить_круг" at bounding box center [40, 46] width 42 height 6
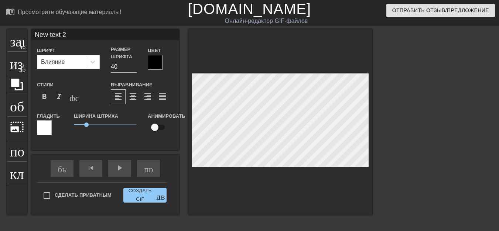
scroll to position [1, 1]
type input "New text"
type textarea "New text"
type input "New text"
type textarea "New text"
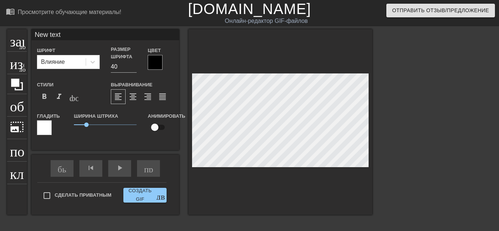
type input "New tex"
type textarea "New tex"
type input "New te"
type textarea "New te"
type input "New t"
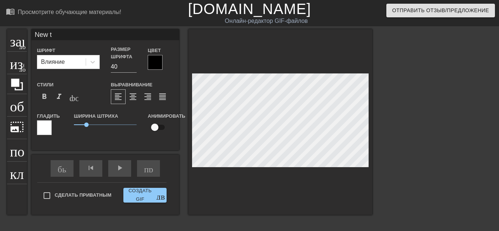
type textarea "New t"
type input "New"
type textarea "New"
type input "New"
type textarea "New"
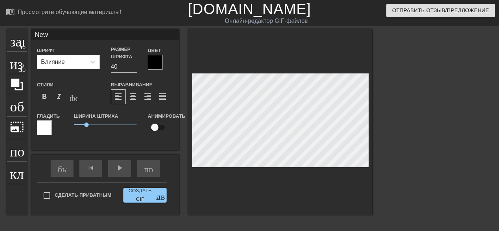
type input "Ne"
type textarea "Ne"
type input "N"
type textarea "N"
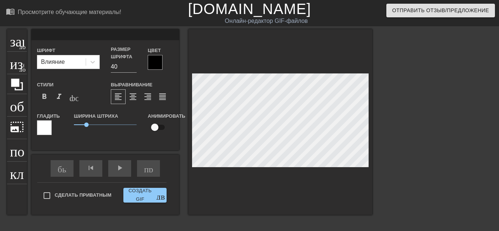
type input "H"
type textarea "H"
type input "P"
type textarea "P"
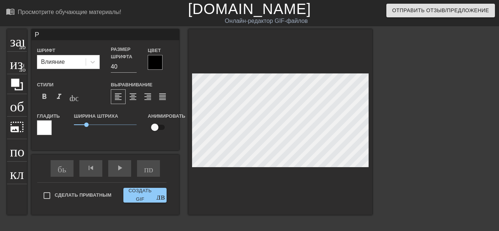
type input "P"
type textarea "P"
type input "P P"
type textarea "P P"
type input "P P"
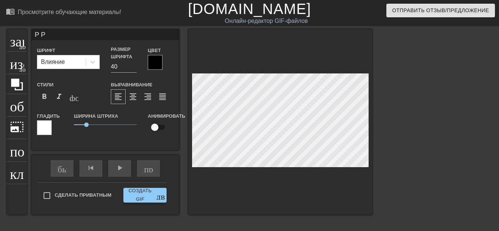
type textarea "P P"
type input "P P K"
type textarea "P P K"
type input "P P K"
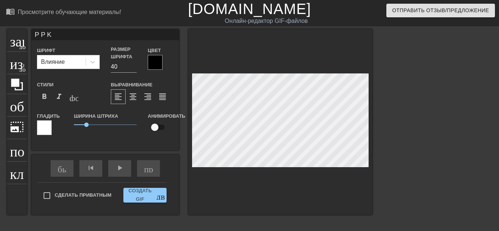
type textarea "P P K"
type input "P P K 0"
type textarea "P P K 0"
type input "P P K 0"
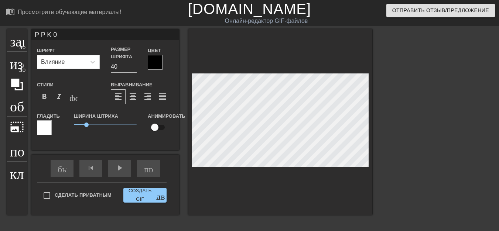
type textarea "P P K 0"
type input "P P K 0 B"
type textarea "P P K 0 B"
type input "P ЮP K 0 B"
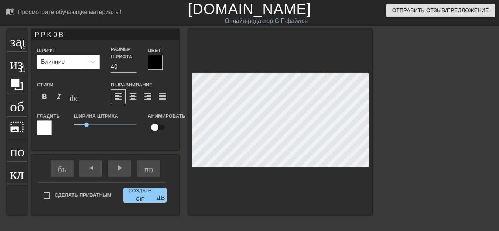
type textarea "P ЮP K 0 B"
type input "P Ю P K 0 B"
type textarea "P Ю P K 0 B"
type input "P Ю P K 0 B"
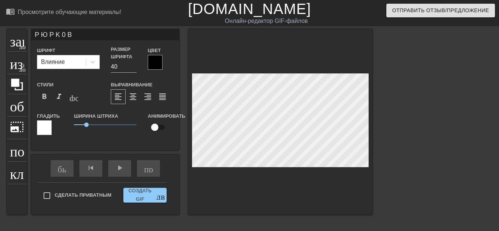
type textarea "P Ю P K 0 B"
type input "P Ю P И K 0 B"
type textarea "P Ю P И K 0 B"
type input "P Ю P И K 0 B"
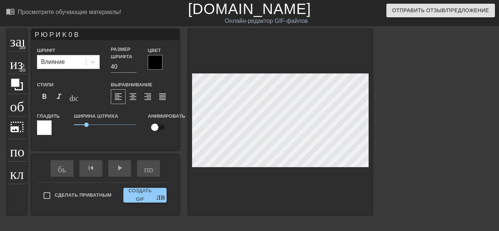
type textarea "P Ю P И K 0 B"
type input "P Ю P И K 0 B"
type textarea "P Ю P И K 0 B"
type input "P Ю P И K 0 B"
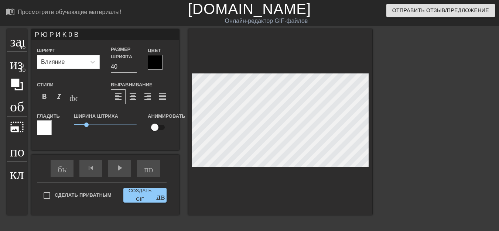
type textarea "P Ю P И K 0 B"
type input "P Ю P И K 0 B И"
type textarea "P Ю P И K 0 B И"
type input "P Ю P И K 0 B И"
type textarea "P Ю P И K 0 B И"
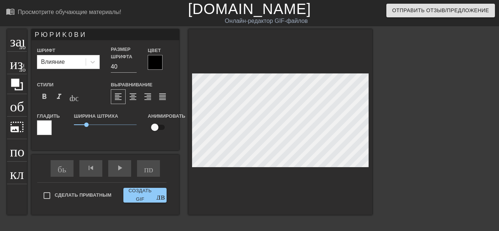
scroll to position [1, 3]
type input "P Ю P И K 0 B И Ч"
type textarea "P Ю P И K 0 B И Ч"
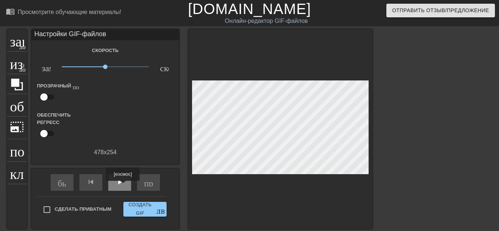
click at [123, 186] on div "play_arrow" at bounding box center [119, 182] width 23 height 17
click at [23, 48] on font "добавить_круг" at bounding box center [40, 46] width 42 height 6
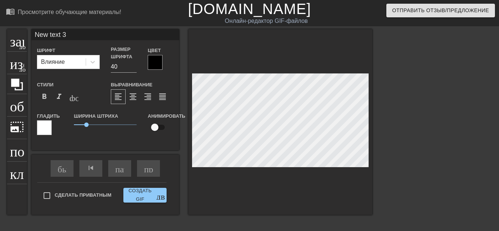
type input "P Ю P И K 0 B И Ч"
click at [266, 180] on div at bounding box center [280, 122] width 184 height 186
click at [265, 173] on div at bounding box center [280, 122] width 184 height 186
click at [264, 168] on div at bounding box center [280, 122] width 184 height 186
click at [265, 174] on div at bounding box center [280, 122] width 184 height 186
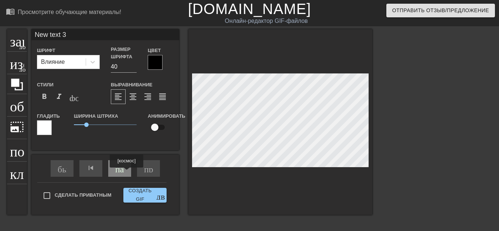
click at [125, 173] on div "пауза" at bounding box center [119, 168] width 23 height 17
type input "New text"
type textarea "New text"
type input "New text"
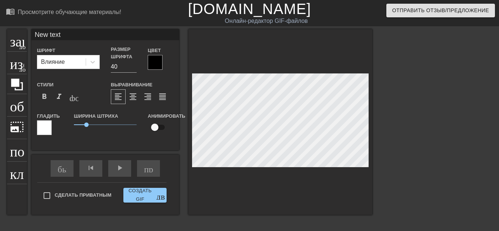
type textarea "New text"
type input "New tex"
type textarea "New tex"
type input "New te"
type textarea "New te"
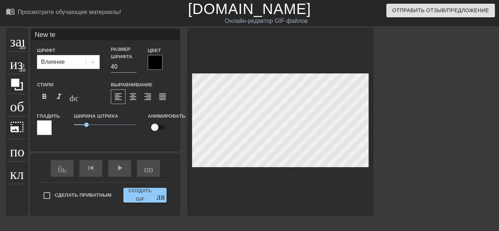
type input "New t"
type textarea "New t"
type input "New"
type textarea "New"
type input "New"
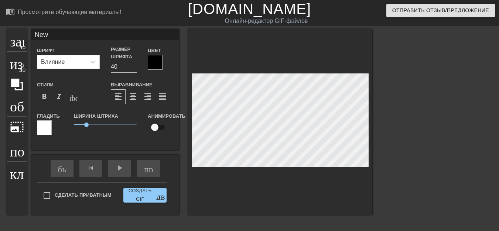
type textarea "New"
type input "Ne"
type textarea "Ne"
type input "N"
type textarea "N"
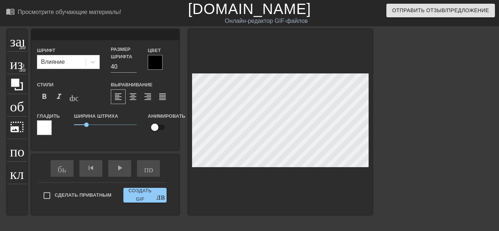
type input "H"
type textarea "H"
type input "H"
type textarea "H"
type input "H P"
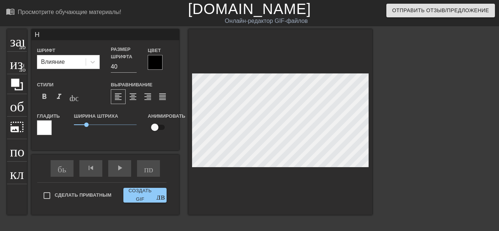
type textarea "H P"
type input "H P"
type textarea "H P"
type input "H P K"
type textarea "H P K"
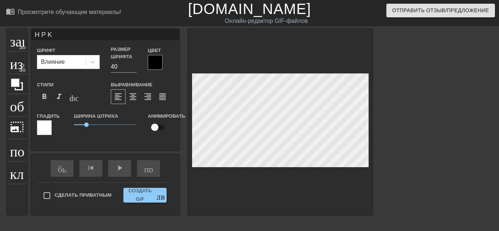
type input "H P K"
type textarea "H P K"
type input "H P K 0"
type textarea "H P K 0"
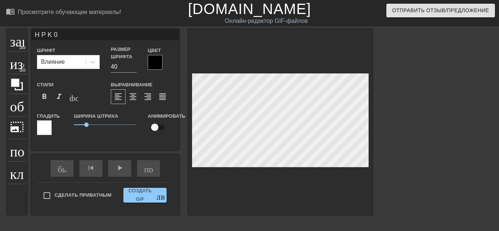
type input "H P K 0"
type textarea "H P K 0"
type input "H P K 0 D"
type textarea "H P K 0 D"
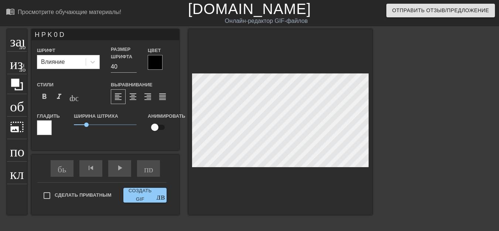
type input "H P K 0"
type textarea "H P K 0"
type input "H P K 0"
type textarea "H P K 0"
type input "H P K"
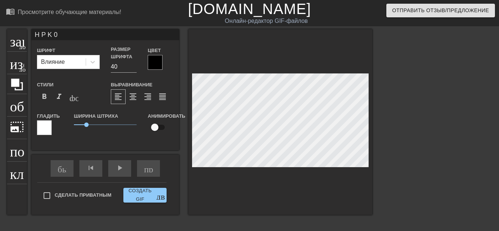
type textarea "H P K"
type input "H P K"
type textarea "H P K"
type input "H P"
type textarea "H P"
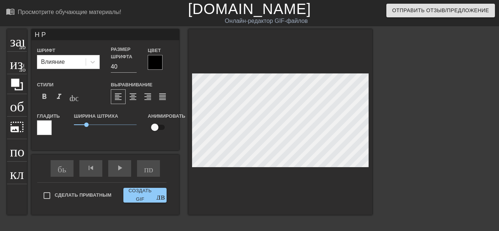
type input "H P"
type textarea "H P"
type input "H"
type textarea "H"
type input "H"
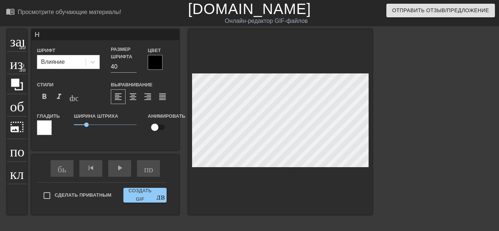
type textarea "H"
click at [22, 48] on font "добавить_круг" at bounding box center [40, 46] width 42 height 6
type input "New text 4"
click at [115, 168] on div "play_arrow" at bounding box center [119, 168] width 23 height 17
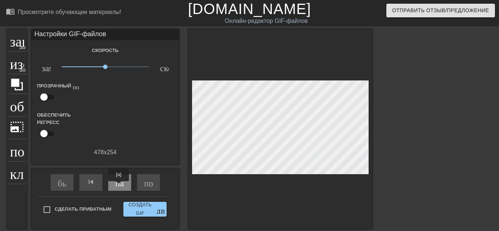
click at [119, 186] on div "пауза" at bounding box center [119, 182] width 23 height 17
click at [121, 185] on font "play_arrow" at bounding box center [119, 182] width 9 height 9
click at [121, 185] on font "пауза" at bounding box center [125, 182] width 20 height 9
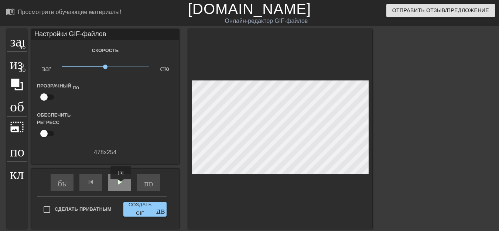
click at [121, 186] on font "play_arrow" at bounding box center [119, 182] width 9 height 9
click at [121, 186] on div "пауза" at bounding box center [119, 182] width 23 height 17
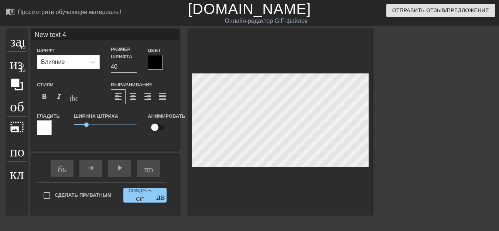
scroll to position [1, 2]
type input "New text"
type textarea "New text"
type input "New text"
type textarea "New text"
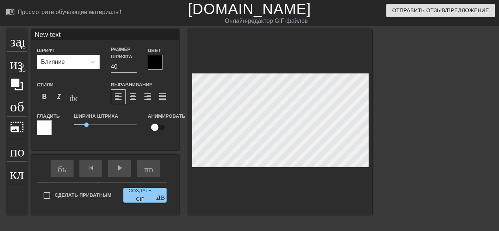
type input "New tex"
type textarea "New tex"
type input "New te"
type textarea "New te"
type input "New t"
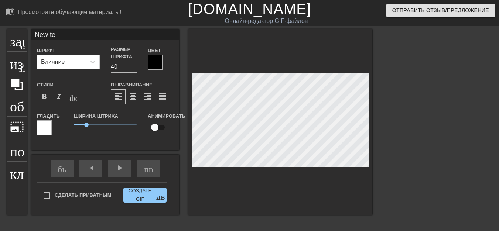
type textarea "New t"
type input "New"
type textarea "New"
type input "New"
type textarea "New"
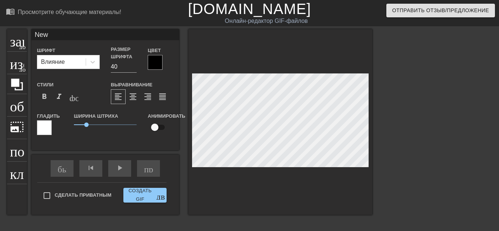
type input "Ne"
type textarea "Ne"
type input "N"
type textarea "N"
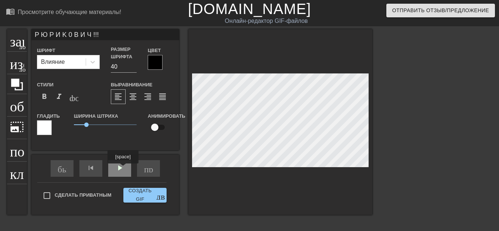
click at [123, 169] on div "play_arrow" at bounding box center [119, 168] width 23 height 17
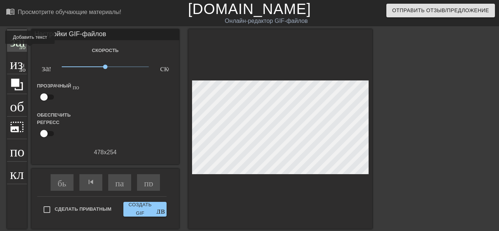
click at [22, 49] on div "заголовок добавить_круг" at bounding box center [17, 40] width 20 height 23
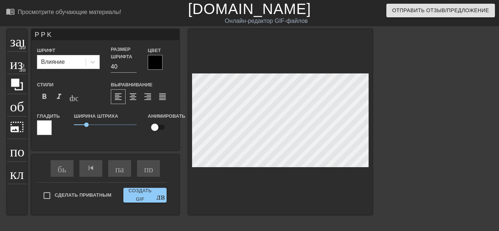
scroll to position [1, 1]
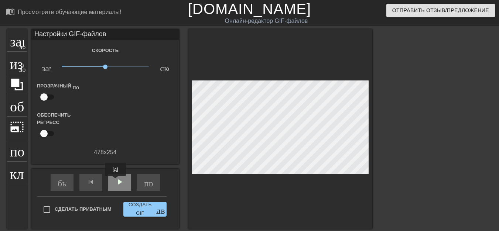
click at [120, 181] on font "play_arrow" at bounding box center [119, 182] width 9 height 9
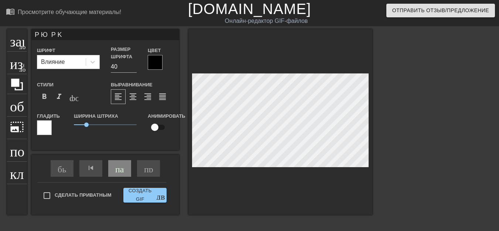
scroll to position [1, 1]
click at [333, 172] on div at bounding box center [280, 122] width 184 height 186
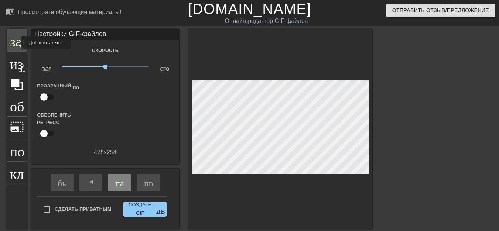
click at [16, 43] on font "заголовок" at bounding box center [39, 39] width 58 height 14
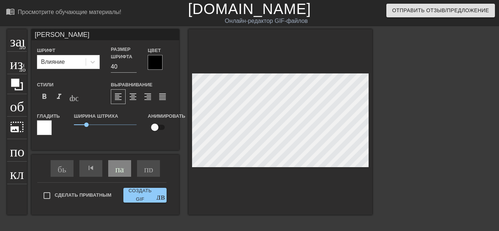
scroll to position [1, 1]
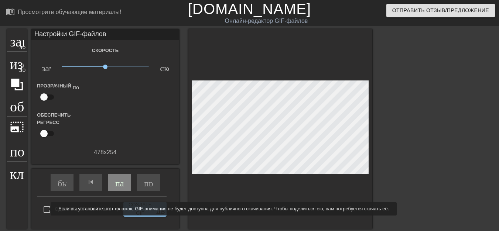
click at [46, 209] on input "Сделать приватным" at bounding box center [47, 210] width 16 height 16
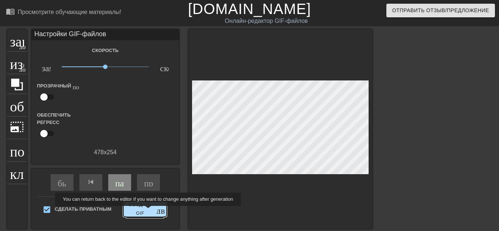
click at [148, 211] on font "Создать GIF" at bounding box center [140, 209] width 28 height 17
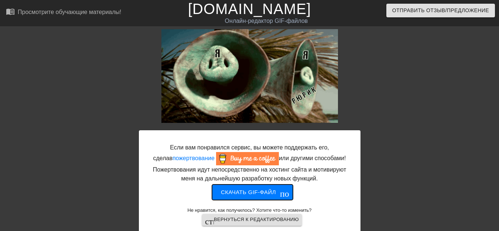
click at [241, 195] on font "Скачать gif-файл" at bounding box center [248, 192] width 55 height 6
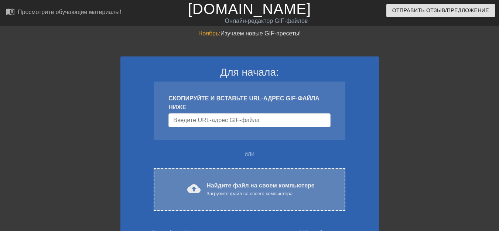
click at [194, 191] on font "cloud_upload" at bounding box center [193, 188] width 13 height 13
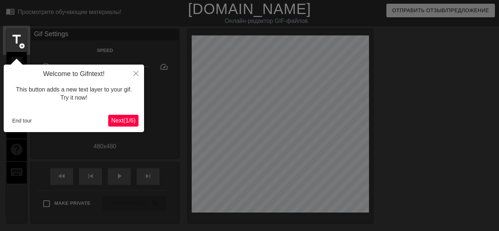
scroll to position [18, 0]
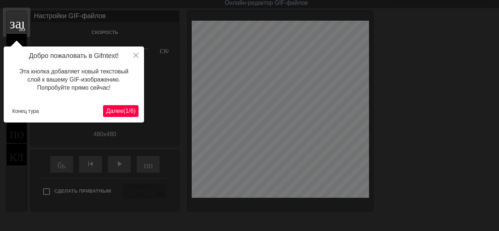
click at [125, 111] on font "1" at bounding box center [126, 111] width 3 height 6
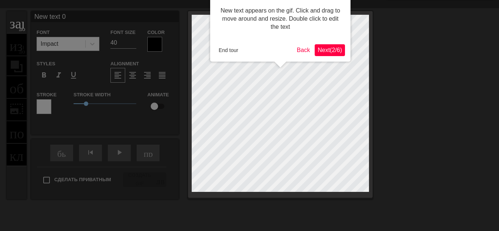
scroll to position [0, 0]
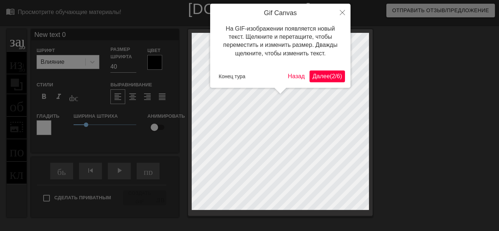
click at [319, 75] on font "Далее" at bounding box center [320, 76] width 17 height 6
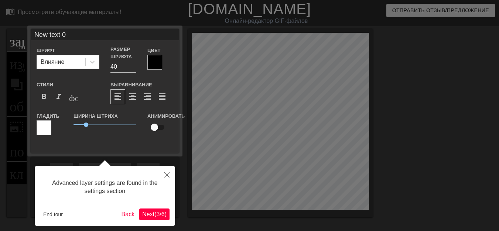
scroll to position [18, 0]
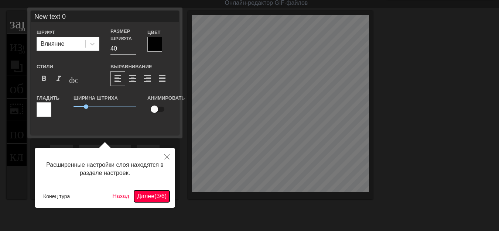
click at [141, 196] on font "Далее" at bounding box center [145, 196] width 17 height 6
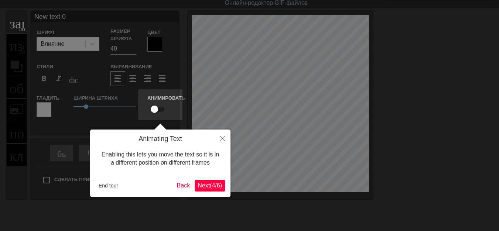
scroll to position [0, 0]
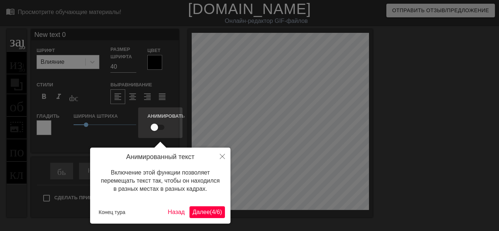
click at [197, 213] on font "Далее" at bounding box center [200, 212] width 17 height 6
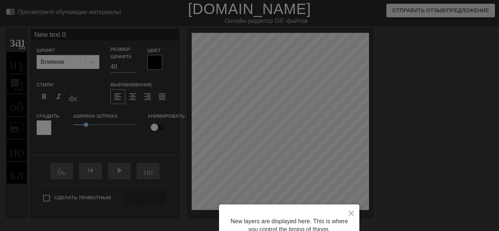
scroll to position [70, 0]
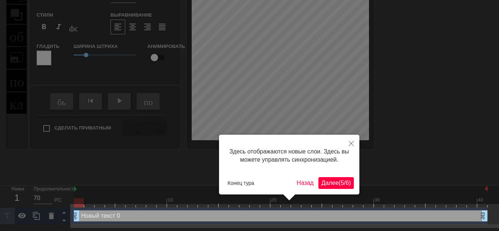
click at [339, 185] on font "(" at bounding box center [340, 183] width 2 height 6
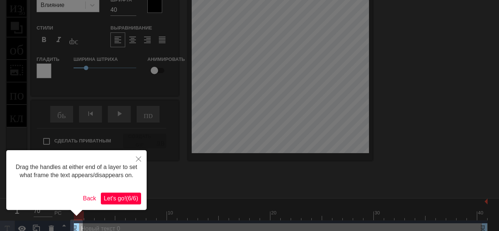
scroll to position [0, 0]
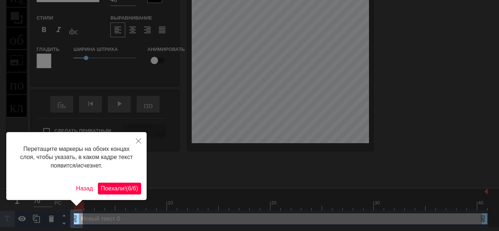
click at [133, 194] on button "Поехали! ( 6 / 6 )" at bounding box center [119, 189] width 43 height 12
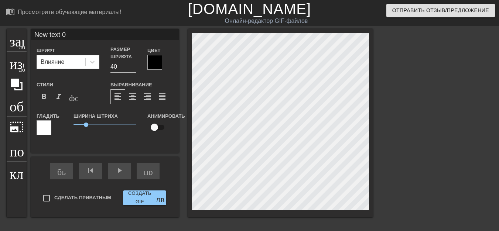
scroll to position [1, 1]
type input "New text"
type textarea "New text"
type input "New text"
type textarea "New text"
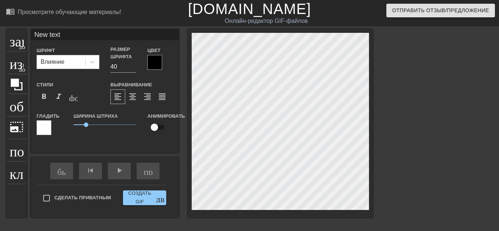
type input "New tex"
type textarea "New tex"
type input "New te"
type textarea "New te"
type input "New t"
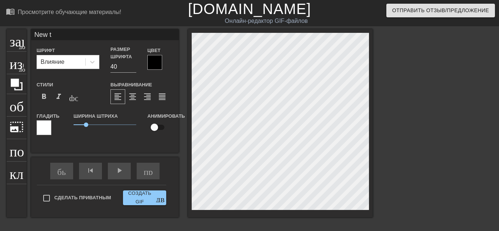
type textarea "New t"
type input "New"
type textarea "New"
type input "New"
type textarea "Ne"
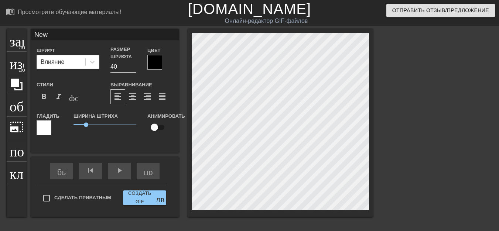
type input "N"
type textarea "N"
type input "Х"
type textarea "Х"
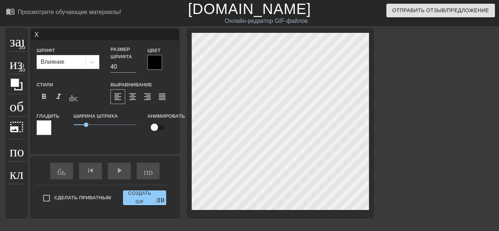
type input "ХЩ"
type textarea "ХЩ"
type input "Х"
type textarea "Х"
type input "Х0"
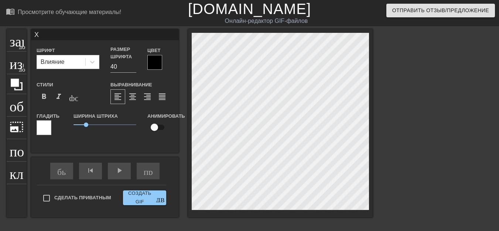
type textarea "Х0"
type input "Х0Р"
type textarea "Х0Р"
type input "Х0Р"
type textarea "Х0Р"
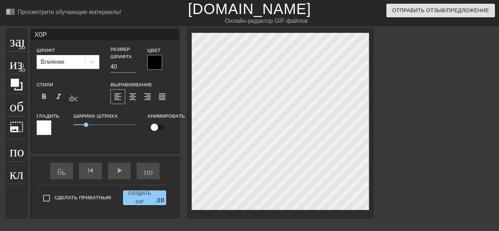
scroll to position [1, 1]
click at [20, 44] on font "добавить_круг" at bounding box center [40, 46] width 42 height 6
type input "New text 1"
click at [122, 172] on font "play_arrow" at bounding box center [119, 170] width 9 height 9
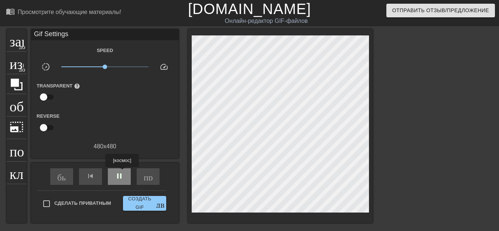
click at [122, 172] on span "pause" at bounding box center [119, 176] width 9 height 9
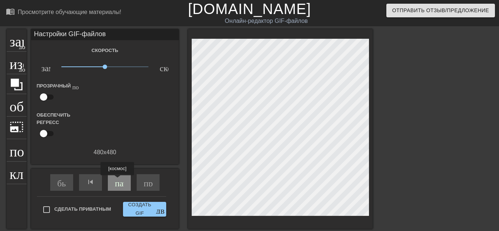
click at [117, 181] on font "пауза" at bounding box center [125, 182] width 20 height 9
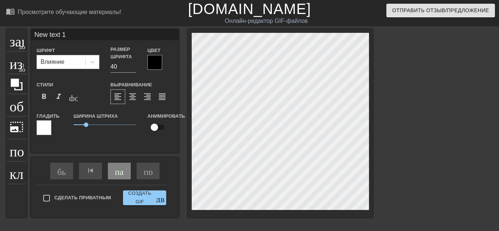
click at [446, 135] on div "заголовок добавить_круг изображение добавить_круг обрезать photo_size_select_la…" at bounding box center [249, 140] width 499 height 222
click at [473, 136] on div at bounding box center [436, 140] width 111 height 222
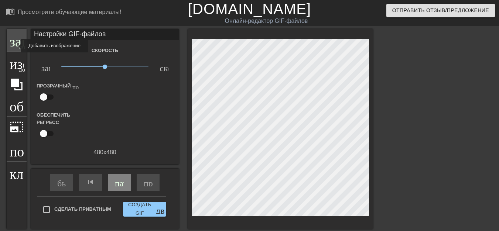
click at [16, 46] on font "заголовок" at bounding box center [39, 39] width 58 height 14
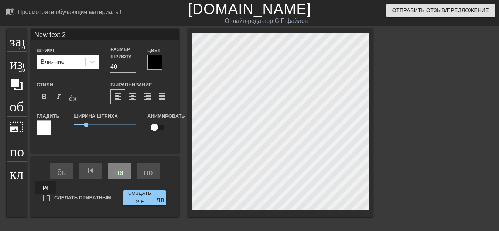
click at [45, 199] on input "Сделать приватным" at bounding box center [47, 199] width 16 height 16
checkbox input "true"
click at [414, 133] on div "заголовок добавить_круг изображение добавить_круг обрезать photo_size_select_la…" at bounding box center [249, 140] width 499 height 222
click at [414, 133] on div at bounding box center [436, 140] width 111 height 222
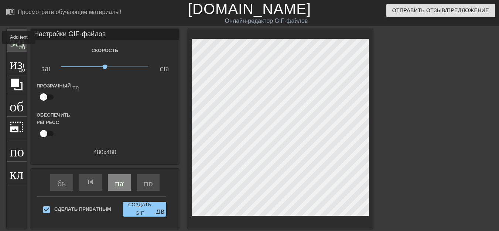
click at [19, 49] on div "заголовок добавить_круг" at bounding box center [17, 40] width 20 height 23
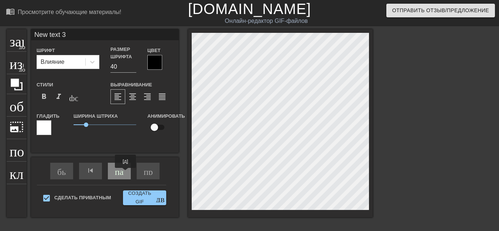
click at [125, 173] on div "пауза" at bounding box center [119, 171] width 23 height 17
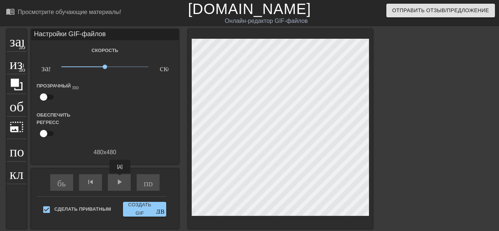
click at [120, 180] on font "play_arrow" at bounding box center [119, 182] width 9 height 9
click at [119, 181] on font "пауза" at bounding box center [125, 182] width 20 height 9
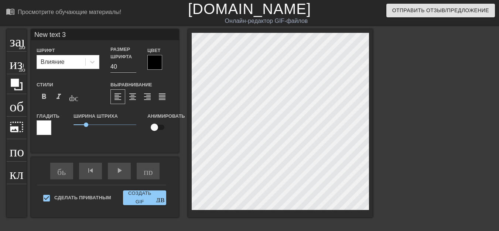
scroll to position [1, 1]
type input "New text"
type textarea "New text"
type input "New text"
type textarea "New text"
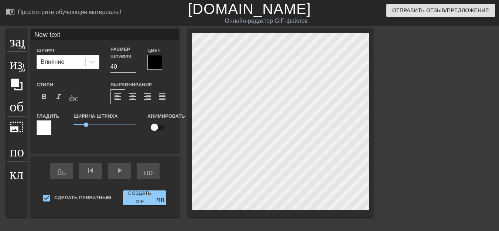
type input "New tex"
type textarea "New tex"
type input "New te"
type textarea "New te"
type input "New t"
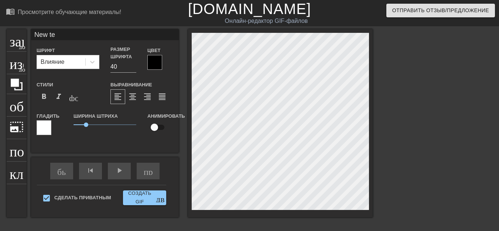
type textarea "New t"
type input "New"
type textarea "New"
type input "New"
type textarea "New"
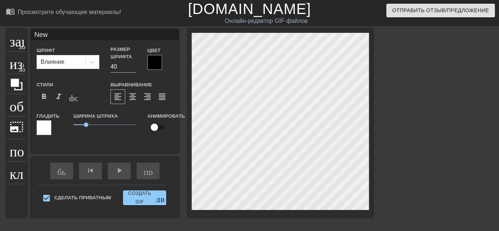
type input "Ne"
type textarea "Ne"
type input "N"
type textarea "N"
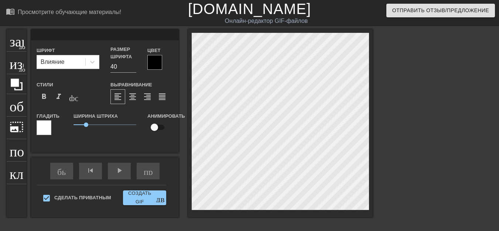
type input "H"
type textarea "H"
type input "P"
type textarea "P"
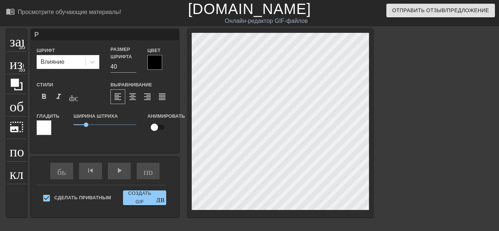
type input "PP"
type textarea "PP"
type input "PPK"
type textarea "PPK"
type input "PPK0"
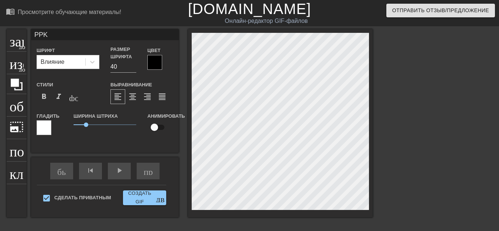
type textarea "PPK0"
type input "PPK0B"
type textarea "PPK0B"
type input "P.PK0B"
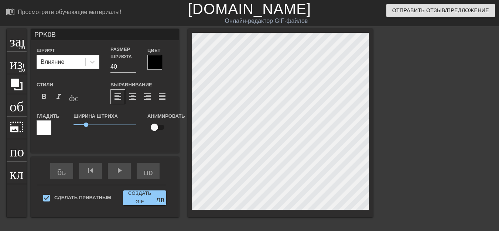
type textarea "P.PK0B"
type input "PPK0B"
type textarea "PPK0B"
type input "PЮPK0B"
type textarea "PЮPK0B"
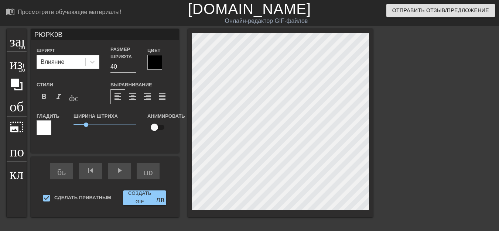
scroll to position [1, 1]
type input "PЮPИK0B"
type textarea "PЮPИK0B"
type input "PЮPИK0BИ"
type textarea "PЮPИK0BИ"
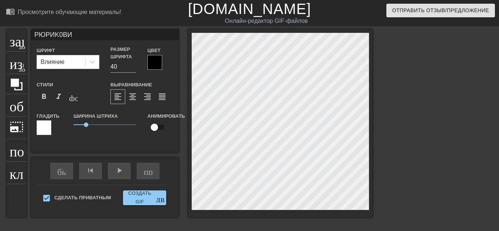
scroll to position [1, 2]
type input "PЮPИK0BИЧ"
type textarea "PЮPИK0BИЧ"
type input "PЮPИK0BИЧИ"
type textarea "PЮPИK0BИЧИ"
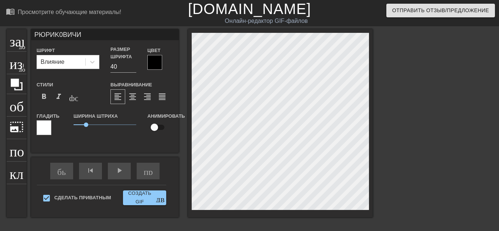
type input "Х0Р"
type input "Х0РД"
type textarea "Х0РД"
type input "Х0РДУ"
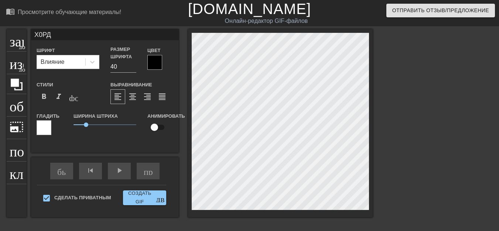
type textarea "Х0РДУ"
type input "Х0РД"
type textarea "Х0РД"
type input "Х0Р"
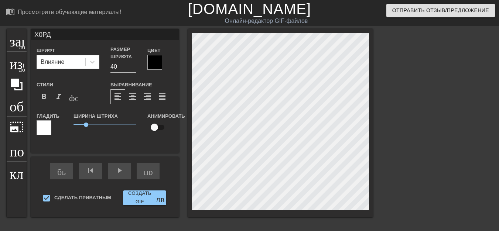
type textarea "Х0Р"
type input "Х0Р-"
type textarea "Х0Р-"
type input "Х0Р-Д"
type textarea "Х0Р-Д"
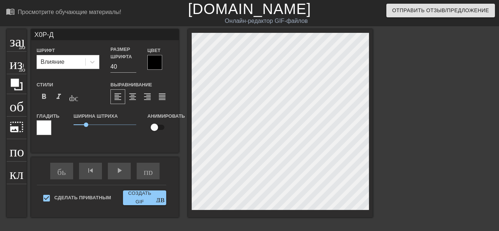
type input "Х0Р-ДУ"
type textarea "Х0Р-ДУ"
type input "Х0Р-ДУЭ"
type textarea "Х0Р-ДУЭ"
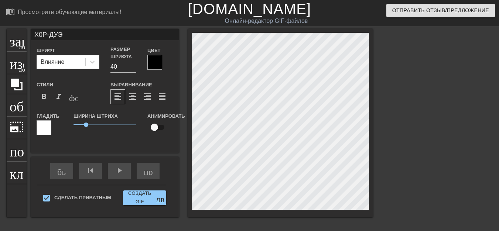
type input "Х0Р-ДУЭТ"
type textarea "Х0Р-ДУЭТ"
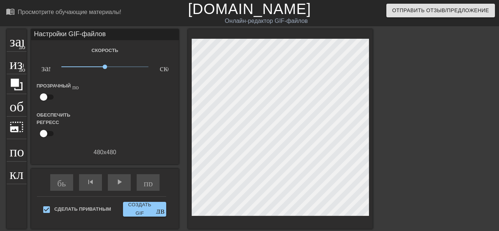
click at [225, 210] on div at bounding box center [280, 129] width 185 height 200
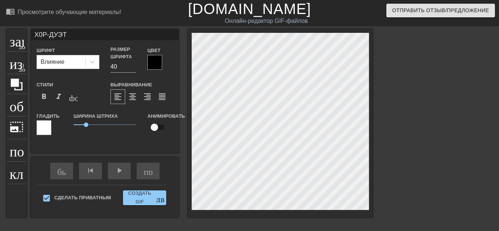
scroll to position [1, 1]
click at [119, 172] on font "play_arrow" at bounding box center [119, 170] width 9 height 9
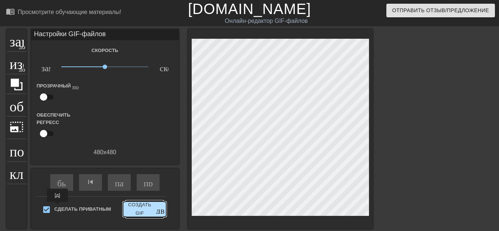
click at [141, 207] on font "Создать GIF" at bounding box center [140, 209] width 28 height 17
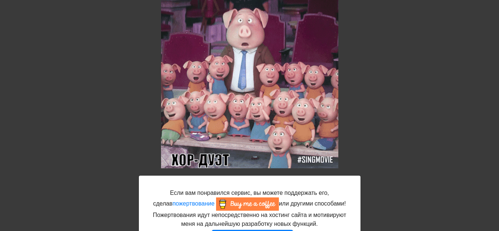
scroll to position [74, 0]
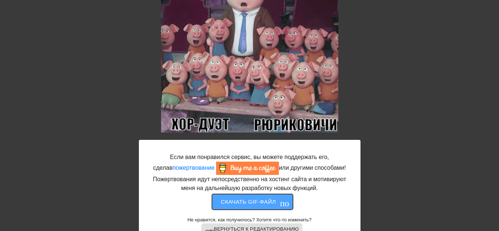
click at [263, 206] on font "Скачать gif-файл" at bounding box center [248, 202] width 55 height 10
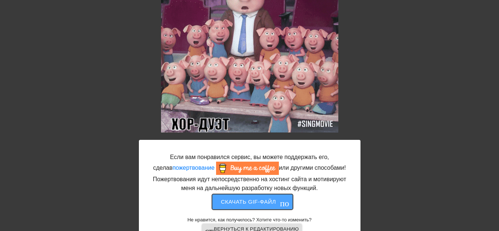
click at [255, 204] on font "Скачать gif-файл" at bounding box center [248, 202] width 55 height 6
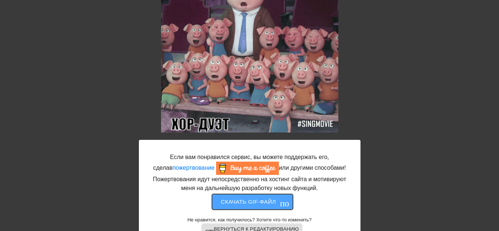
click at [255, 204] on font "Скачать gif-файл" at bounding box center [248, 202] width 55 height 6
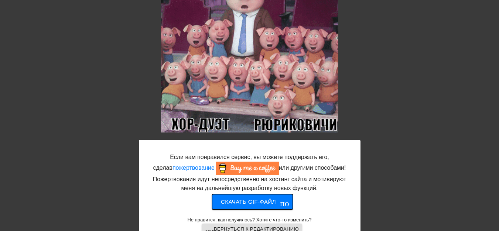
click at [232, 201] on font "Скачать gif-файл" at bounding box center [248, 202] width 55 height 6
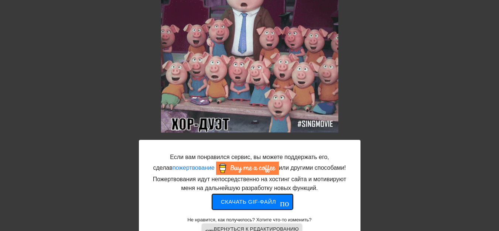
click at [232, 201] on font "Скачать gif-файл" at bounding box center [248, 202] width 55 height 6
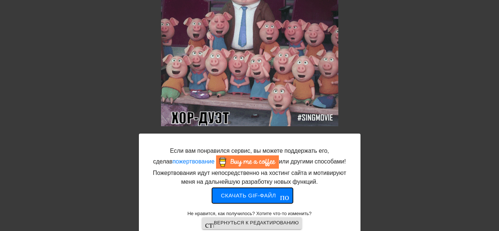
scroll to position [93, 0]
